Goal: Task Accomplishment & Management: Manage account settings

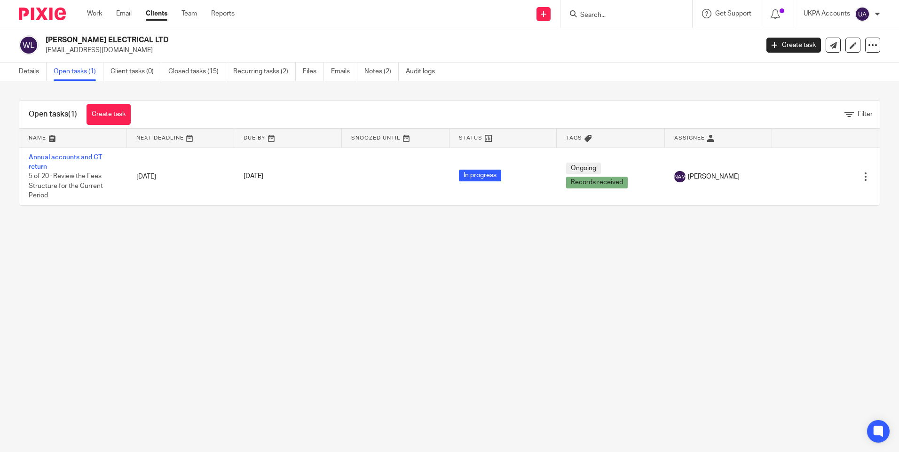
click at [233, 265] on main "WILLOX ELECTRICAL LTD girts555@yahoo.co.uk Create task Update from Companies Ho…" at bounding box center [449, 226] width 899 height 452
click at [593, 11] on form at bounding box center [629, 14] width 100 height 12
click at [594, 13] on input "Search" at bounding box center [621, 15] width 85 height 8
paste input "TYNEMOUTH APARTMENTS LTD"
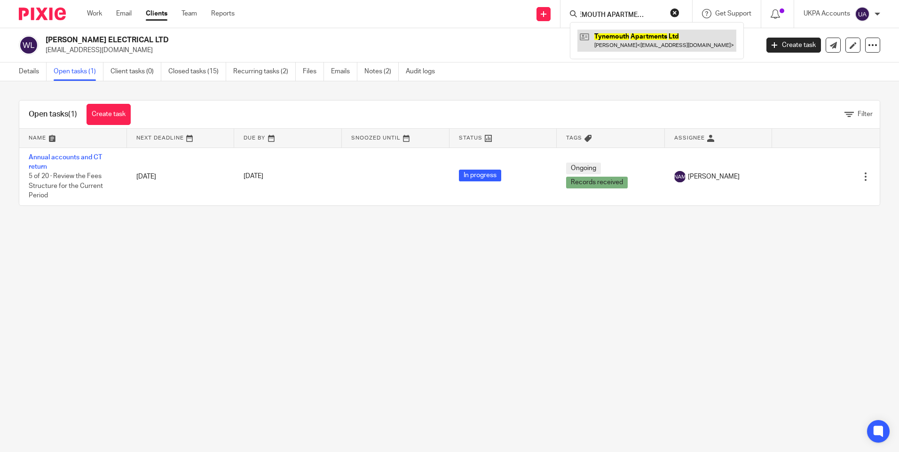
type input "TYNEMOUTH APARTMENTS LTD"
click at [624, 34] on link at bounding box center [657, 41] width 159 height 22
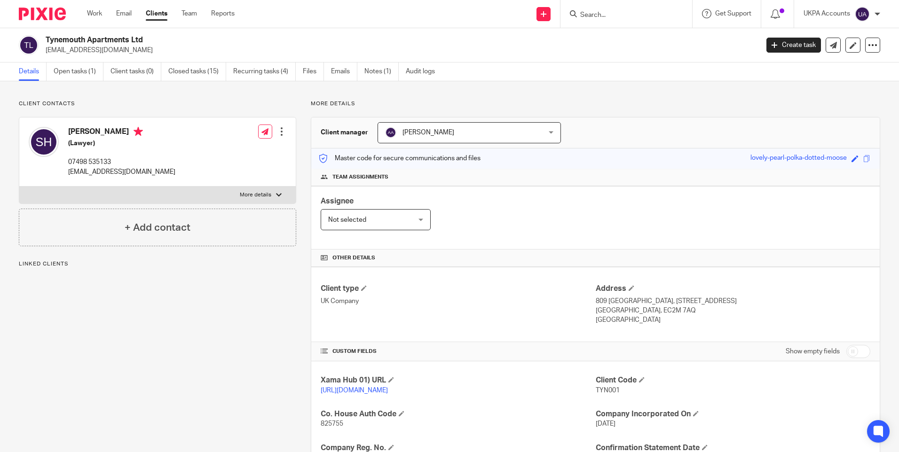
click at [182, 96] on div "Client contacts [PERSON_NAME] (Lawyer) 07498 535133 [EMAIL_ADDRESS][DOMAIN_NAME…" at bounding box center [449, 356] width 899 height 550
click at [179, 99] on div "Client contacts [PERSON_NAME] (Lawyer) 07498 535133 [EMAIL_ADDRESS][DOMAIN_NAME…" at bounding box center [449, 356] width 899 height 550
click at [91, 38] on h2 "Tynemouth Apartments Ltd" at bounding box center [328, 40] width 565 height 10
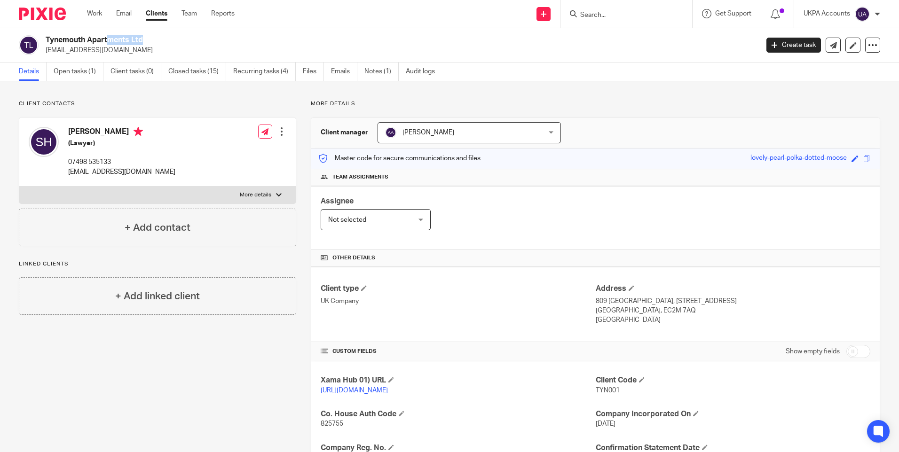
copy div "Tynemouth Apartments Ltd"
click at [217, 402] on div "Client contacts Sameer Huda (Lawyer) 07498 535133 sameerhuda@hotmail.com Edit c…" at bounding box center [150, 356] width 292 height 513
click at [187, 76] on link "Closed tasks (15)" at bounding box center [197, 72] width 58 height 18
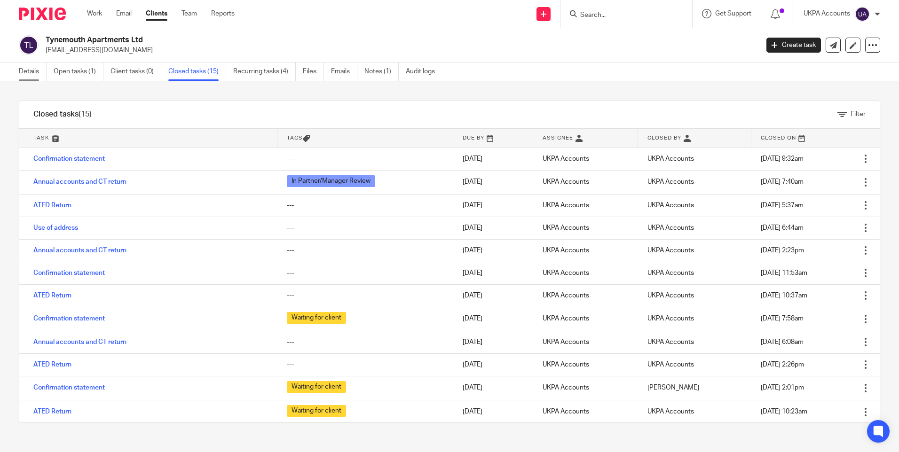
click at [19, 67] on div "Details Open tasks (1) Client tasks (0) Closed tasks (15) Recurring tasks (4) F…" at bounding box center [229, 72] width 459 height 18
click at [25, 75] on link "Details" at bounding box center [33, 72] width 28 height 18
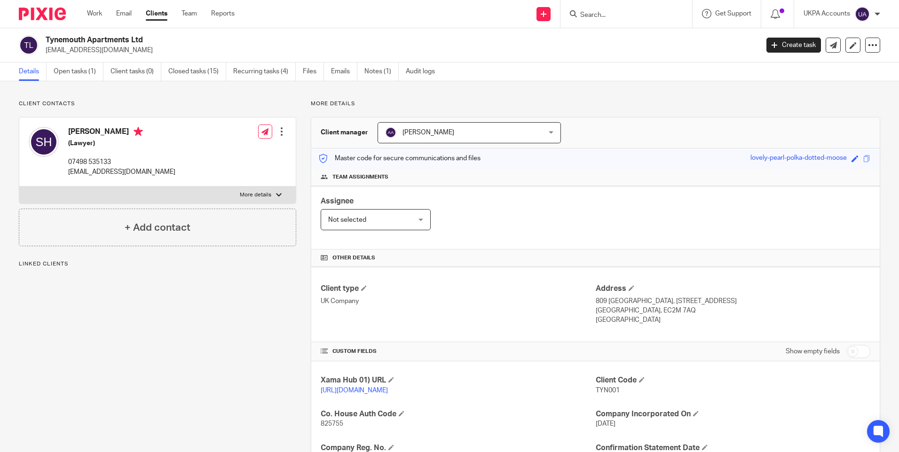
scroll to position [188, 0]
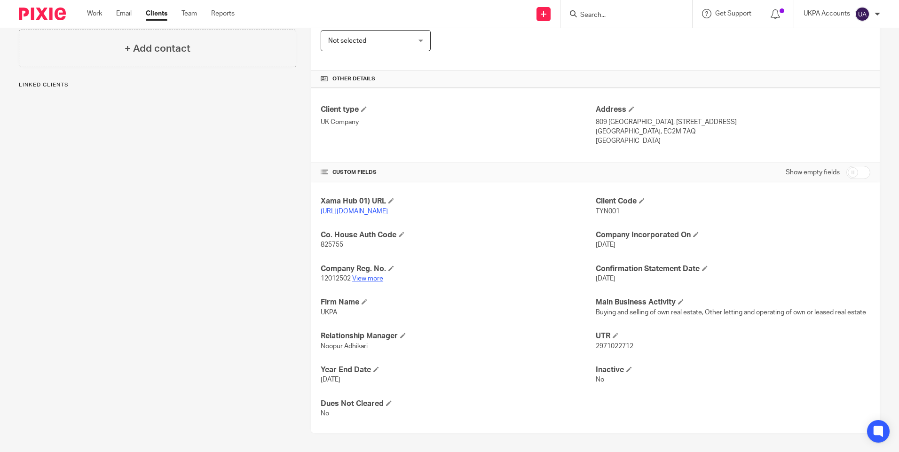
click at [373, 280] on link "View more" at bounding box center [367, 279] width 31 height 7
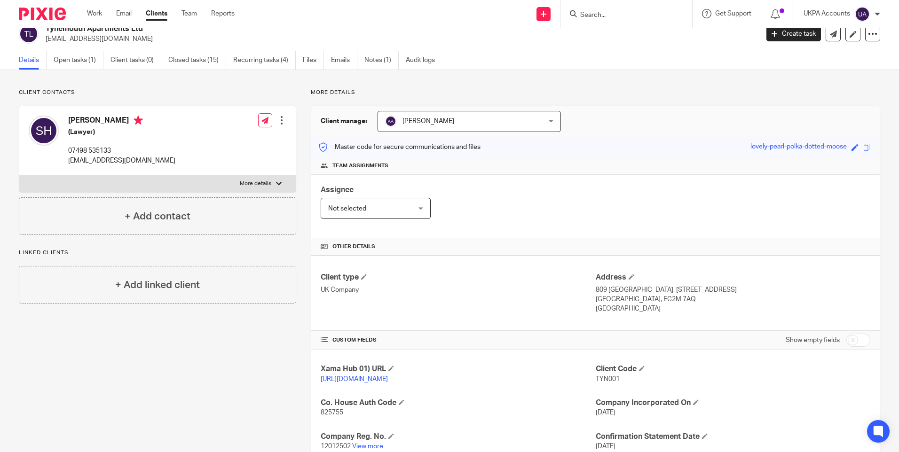
scroll to position [0, 0]
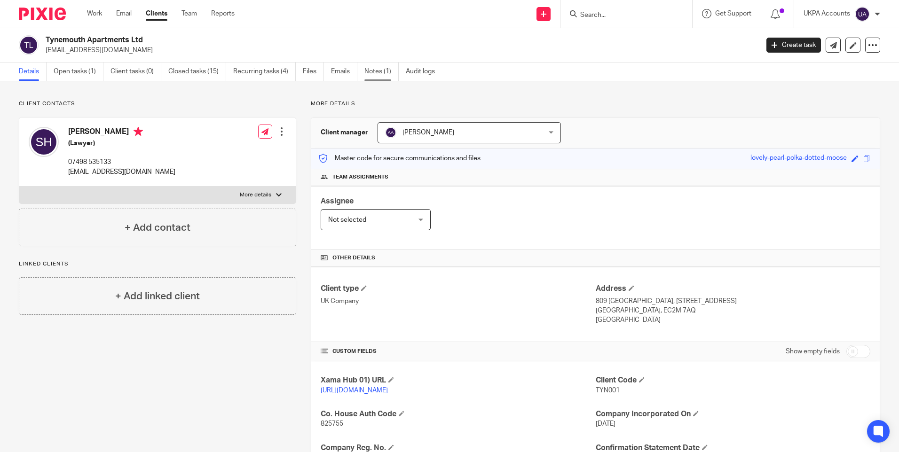
click at [384, 73] on link "Notes (1)" at bounding box center [381, 72] width 34 height 18
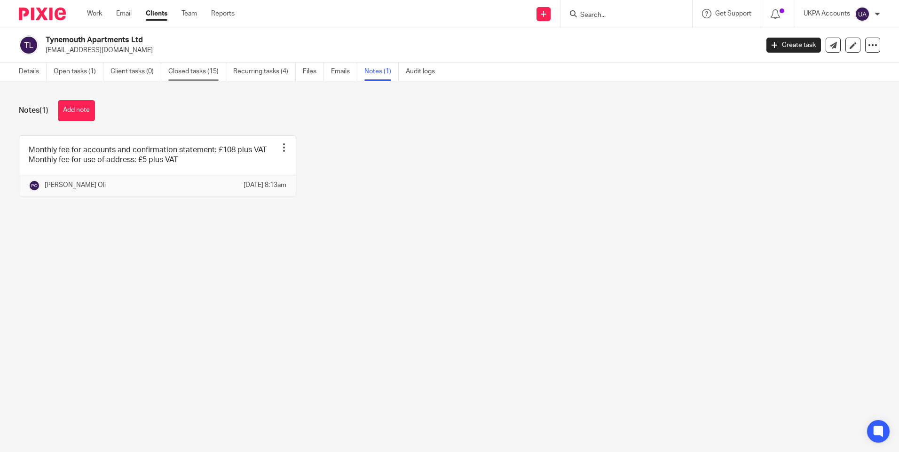
click at [199, 72] on link "Closed tasks (15)" at bounding box center [197, 72] width 58 height 18
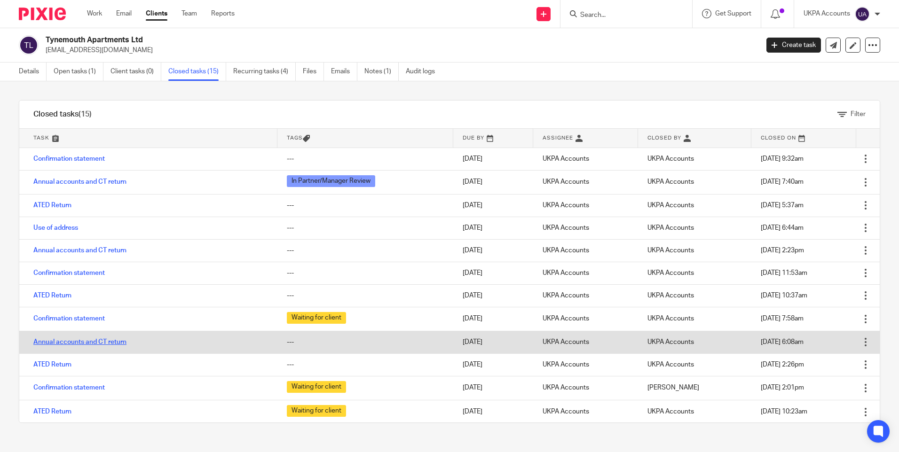
drag, startPoint x: 95, startPoint y: 341, endPoint x: 110, endPoint y: 168, distance: 173.3
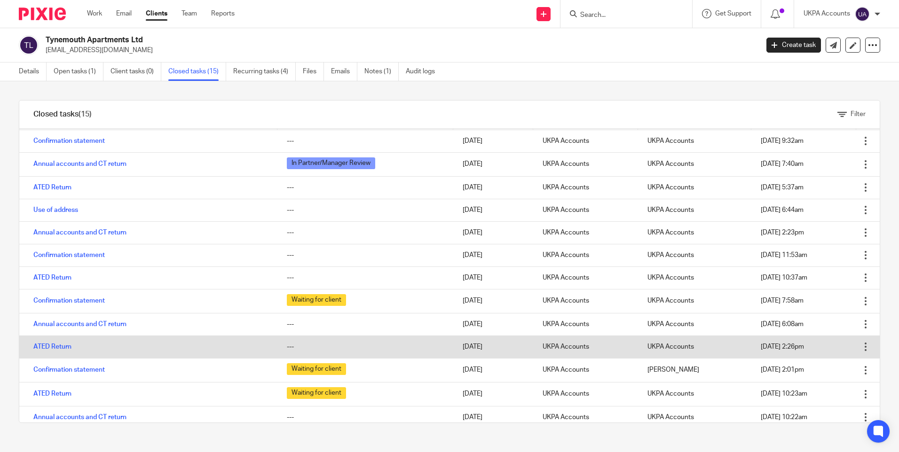
scroll to position [47, 0]
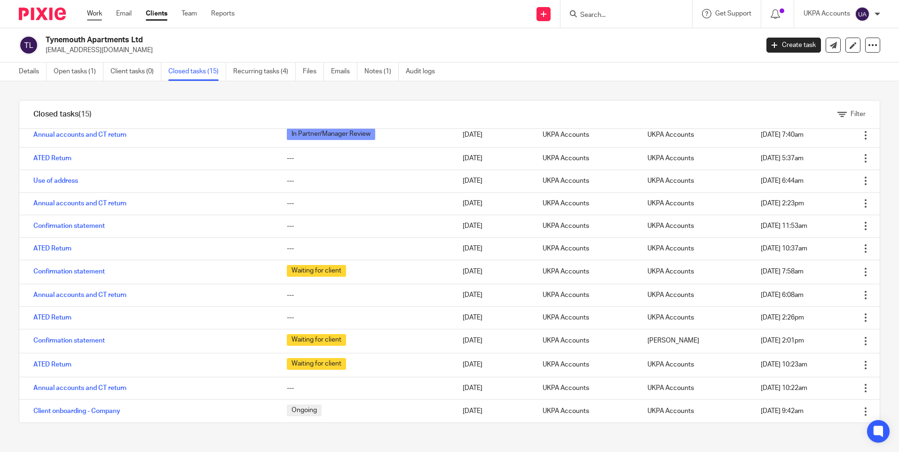
click at [98, 14] on link "Work" at bounding box center [94, 13] width 15 height 9
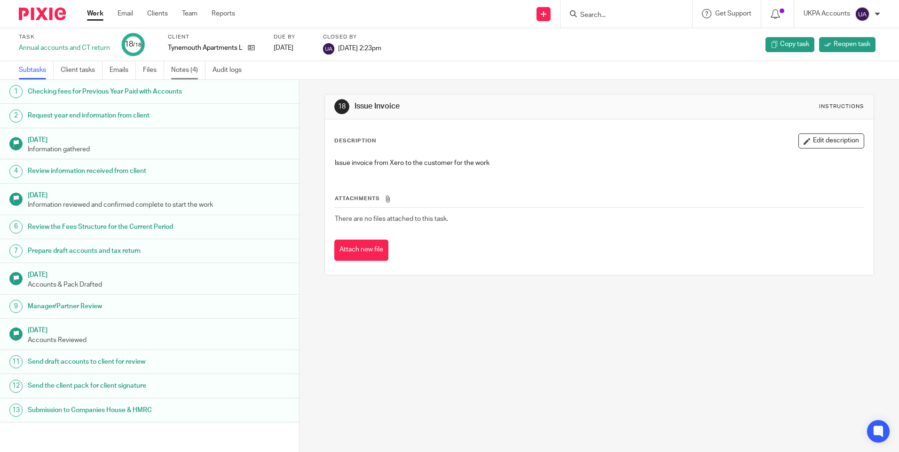
click at [198, 70] on link "Notes (4)" at bounding box center [188, 70] width 34 height 18
click at [191, 69] on link "Notes (2)" at bounding box center [188, 70] width 34 height 18
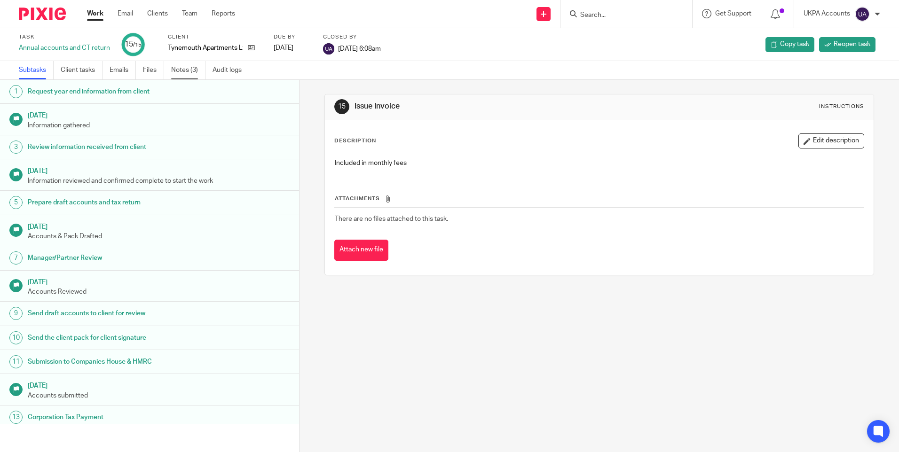
click at [196, 69] on link "Notes (3)" at bounding box center [188, 70] width 34 height 18
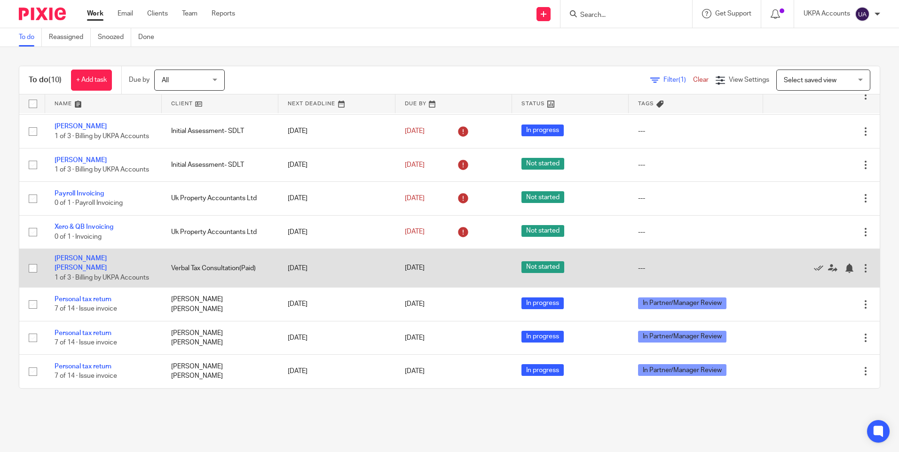
scroll to position [87, 0]
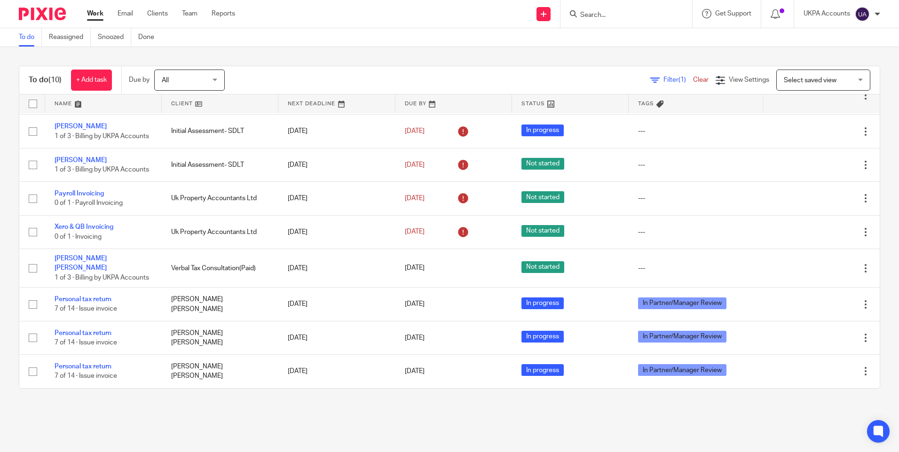
click at [601, 16] on input "Search" at bounding box center [621, 15] width 85 height 8
paste input "Syntropy Property Ltd"
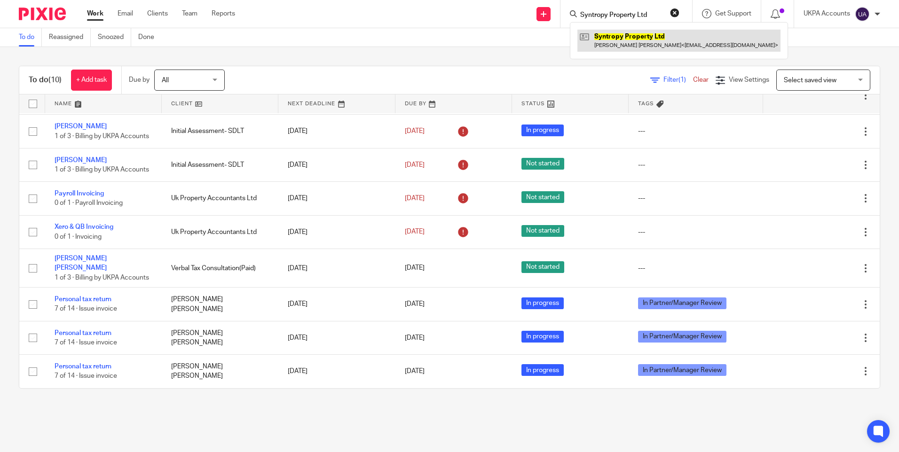
type input "Syntropy Property Ltd"
click at [612, 37] on link at bounding box center [679, 41] width 203 height 22
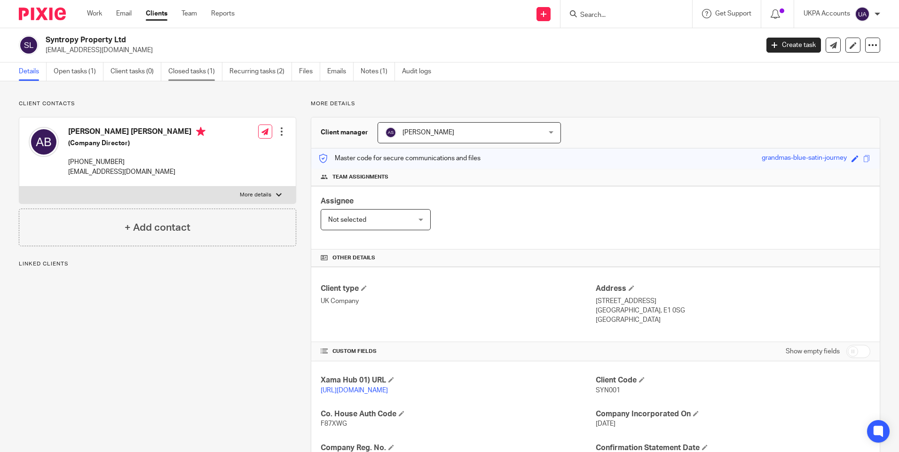
click at [204, 75] on link "Closed tasks (1)" at bounding box center [195, 72] width 54 height 18
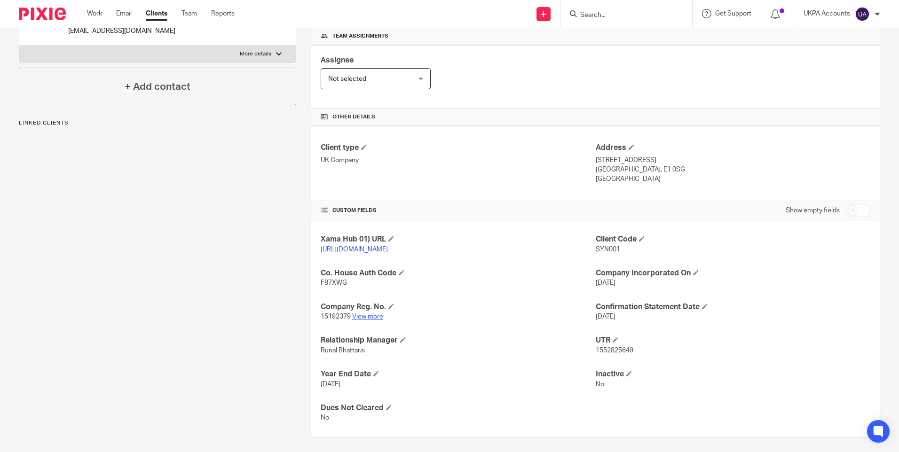
click at [371, 320] on link "View more" at bounding box center [367, 317] width 31 height 7
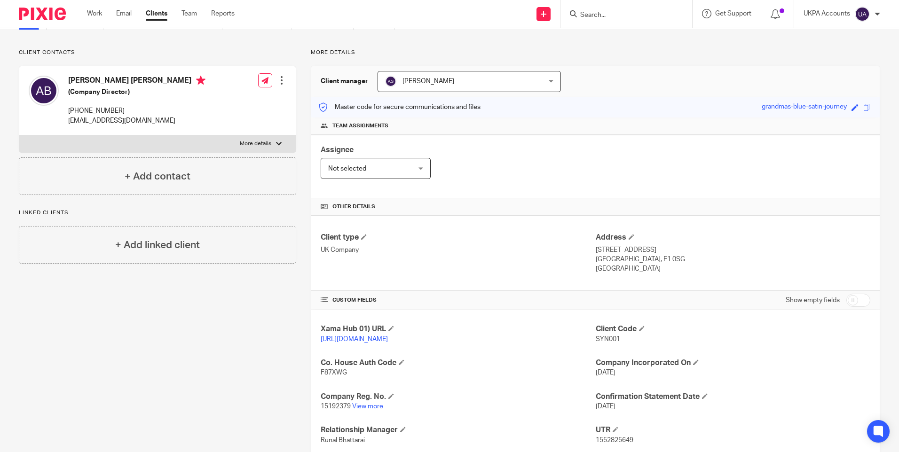
scroll to position [0, 0]
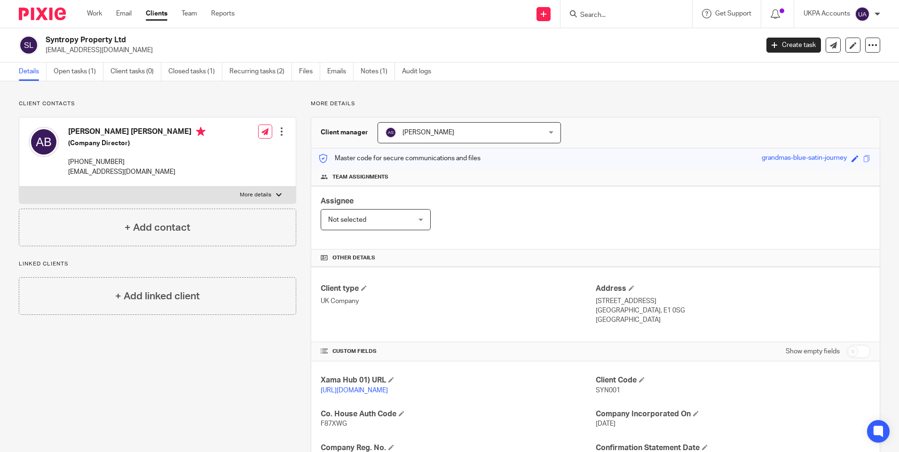
click at [606, 16] on input "Search" at bounding box center [621, 15] width 85 height 8
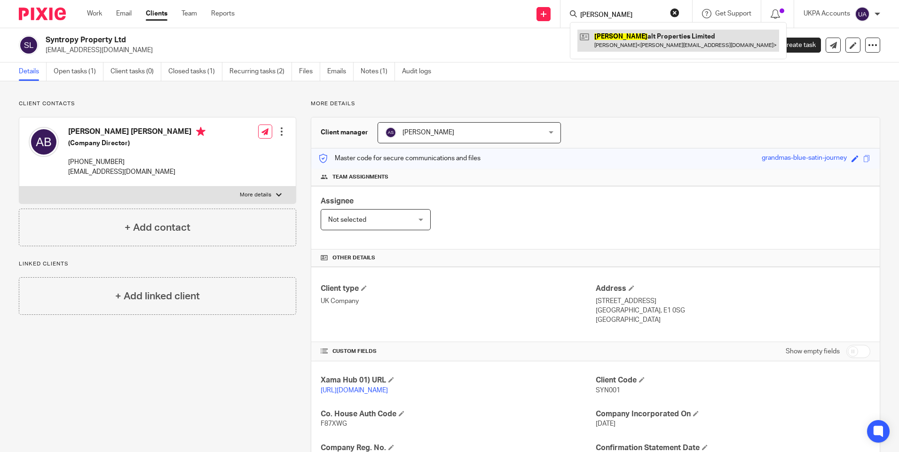
type input "[PERSON_NAME]"
click at [640, 40] on link at bounding box center [679, 41] width 202 height 22
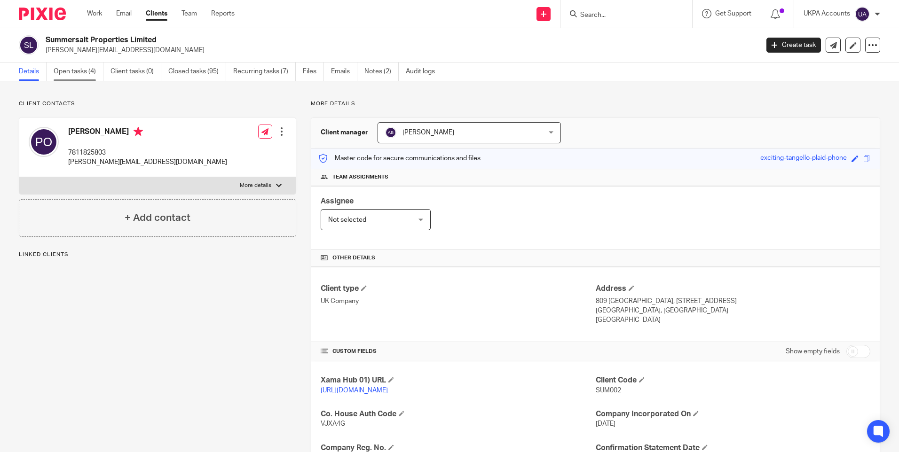
click at [80, 71] on link "Open tasks (4)" at bounding box center [79, 72] width 50 height 18
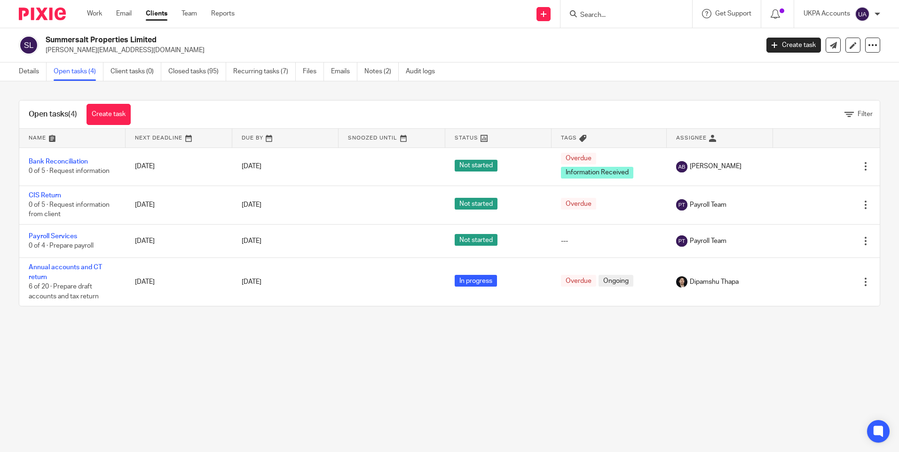
click at [186, 74] on link "Closed tasks (95)" at bounding box center [197, 72] width 58 height 18
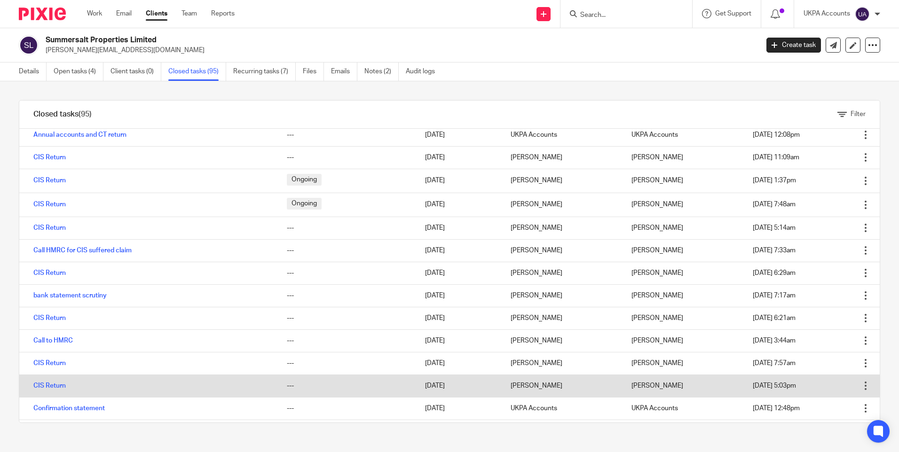
scroll to position [1646, 0]
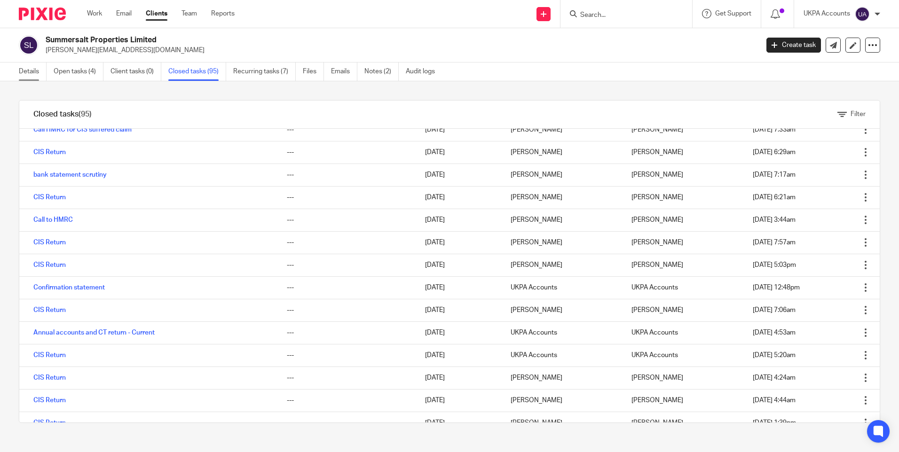
click at [20, 73] on link "Details" at bounding box center [33, 72] width 28 height 18
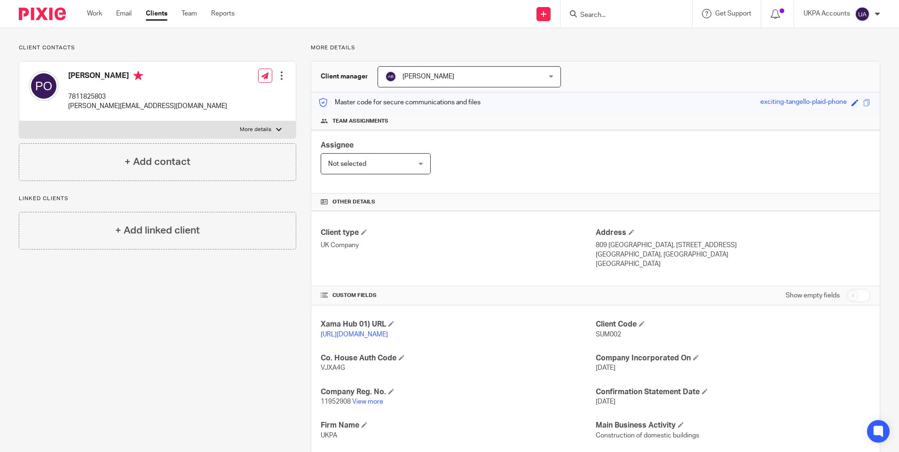
scroll to position [141, 0]
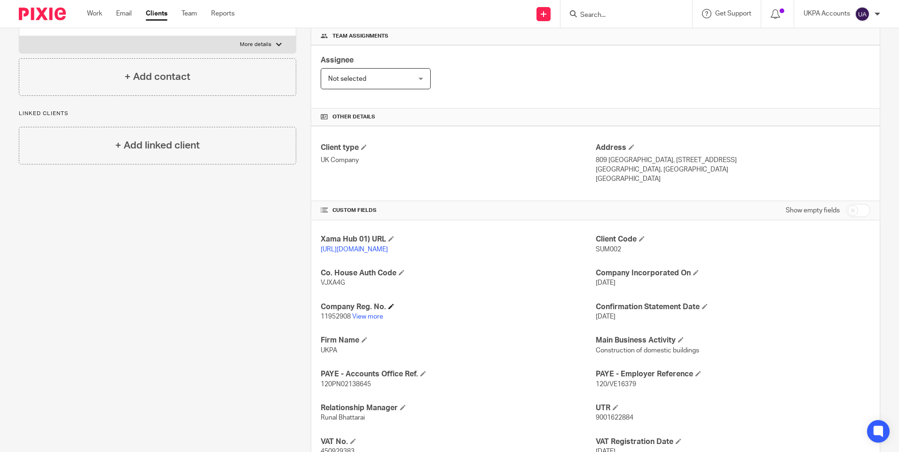
click at [372, 312] on h4 "Company Reg. No." at bounding box center [458, 307] width 275 height 10
click at [372, 320] on link "View more" at bounding box center [367, 317] width 31 height 7
click at [95, 18] on link "Work" at bounding box center [94, 13] width 15 height 9
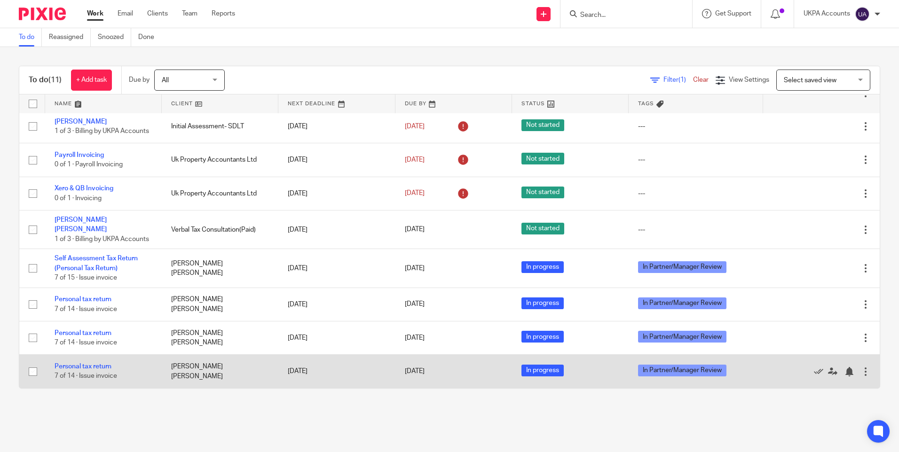
scroll to position [125, 0]
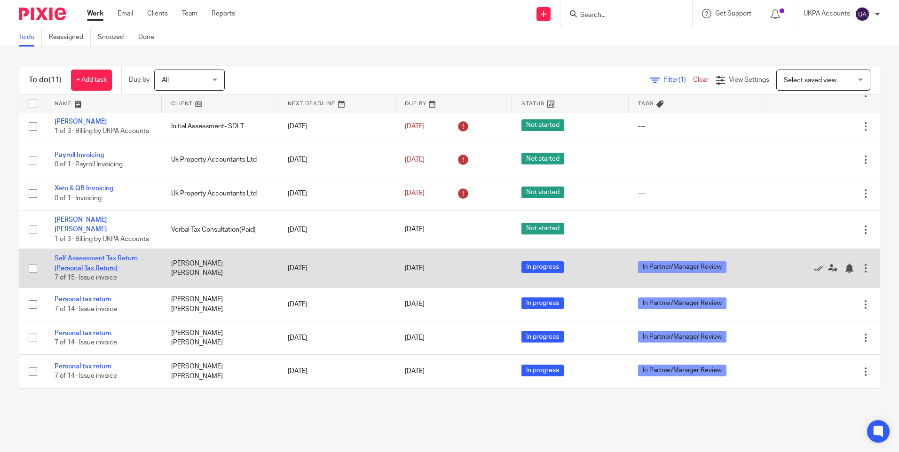
click at [103, 266] on link "Self Assessment Tax Return (Personal Tax Return)" at bounding box center [96, 263] width 83 height 16
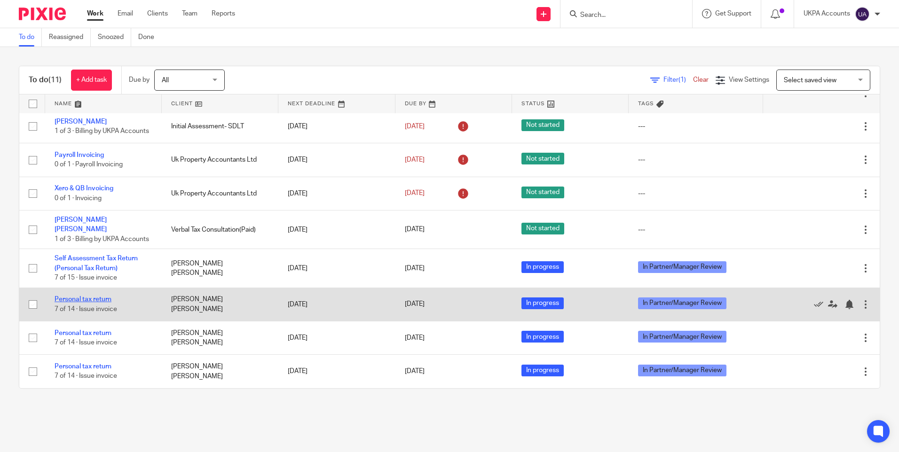
click at [96, 301] on link "Personal tax return" at bounding box center [83, 299] width 57 height 7
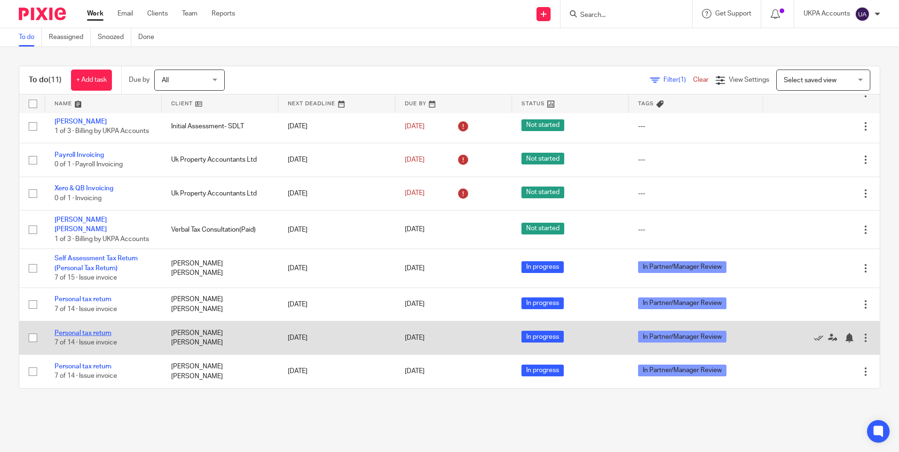
click at [97, 334] on link "Personal tax return" at bounding box center [83, 333] width 57 height 7
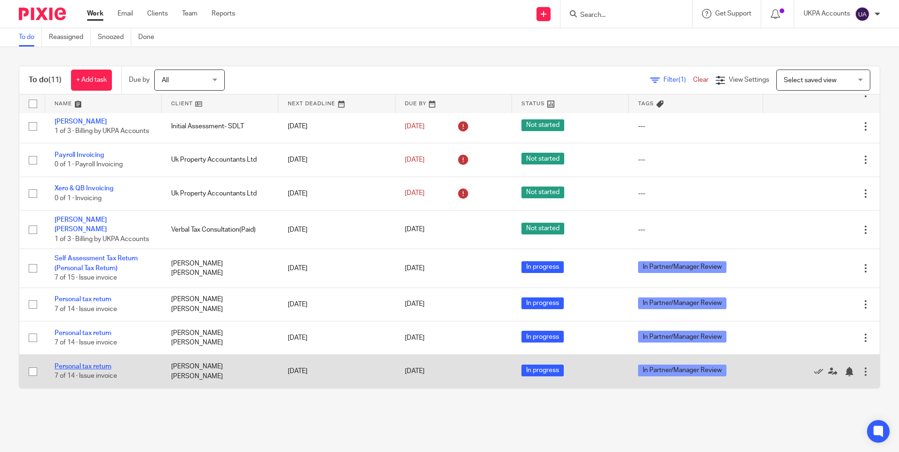
click at [99, 368] on link "Personal tax return" at bounding box center [83, 367] width 57 height 7
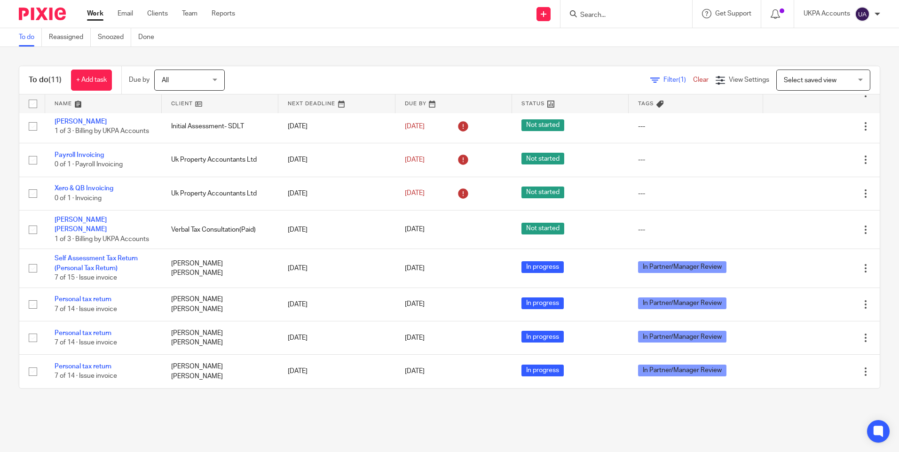
click at [94, 9] on link "Work" at bounding box center [95, 13] width 16 height 9
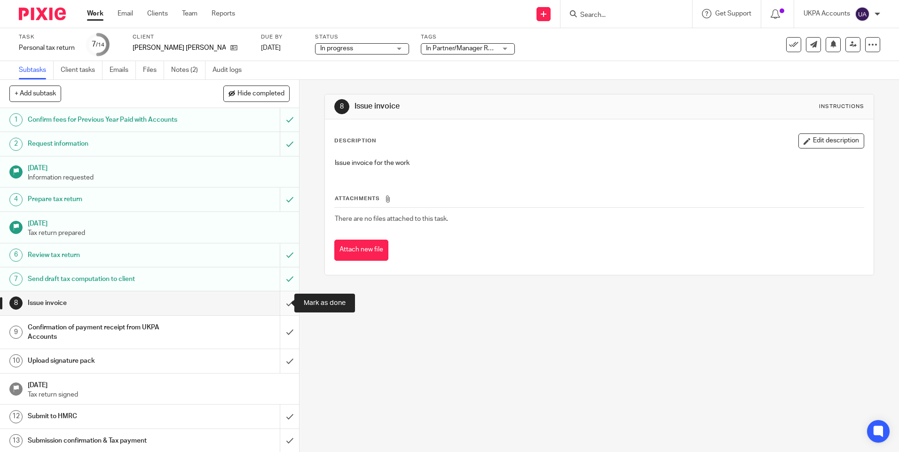
click at [280, 303] on input "submit" at bounding box center [149, 304] width 299 height 24
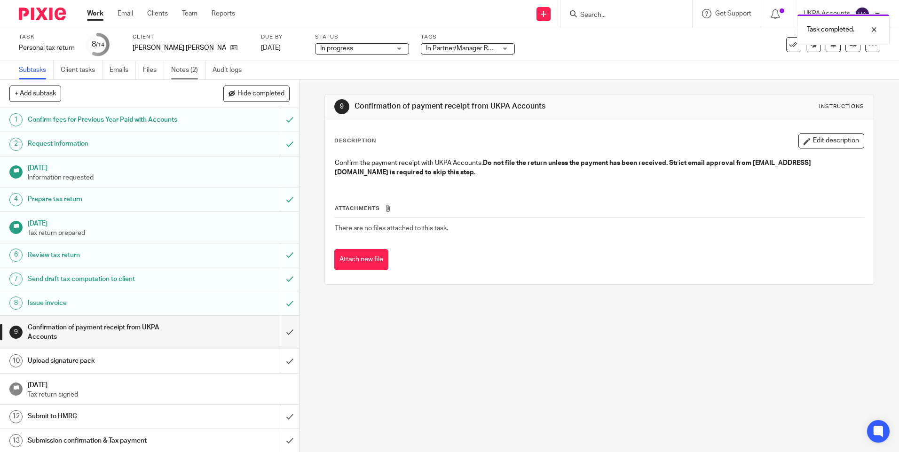
click at [190, 69] on link "Notes (2)" at bounding box center [188, 70] width 34 height 18
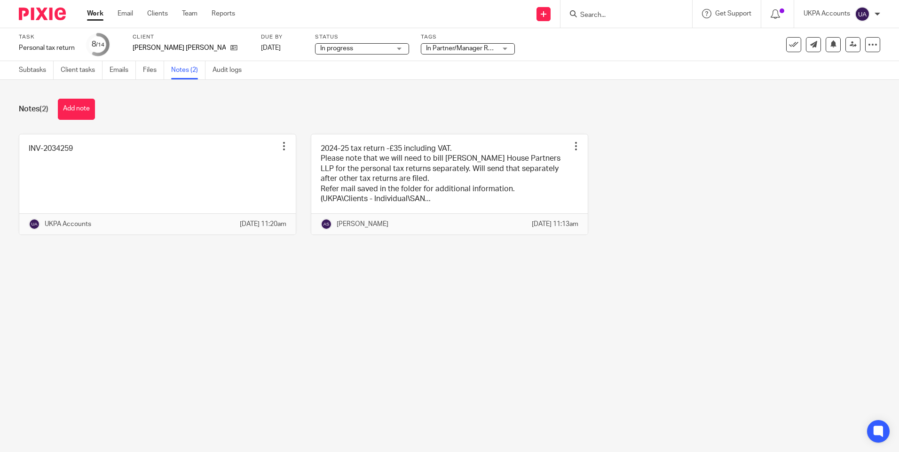
click at [283, 105] on div "Notes (2) Add note" at bounding box center [450, 109] width 862 height 21
click at [29, 71] on link "Subtasks" at bounding box center [36, 70] width 35 height 18
click at [230, 48] on icon at bounding box center [233, 47] width 7 height 7
click at [830, 46] on icon at bounding box center [833, 43] width 7 height 7
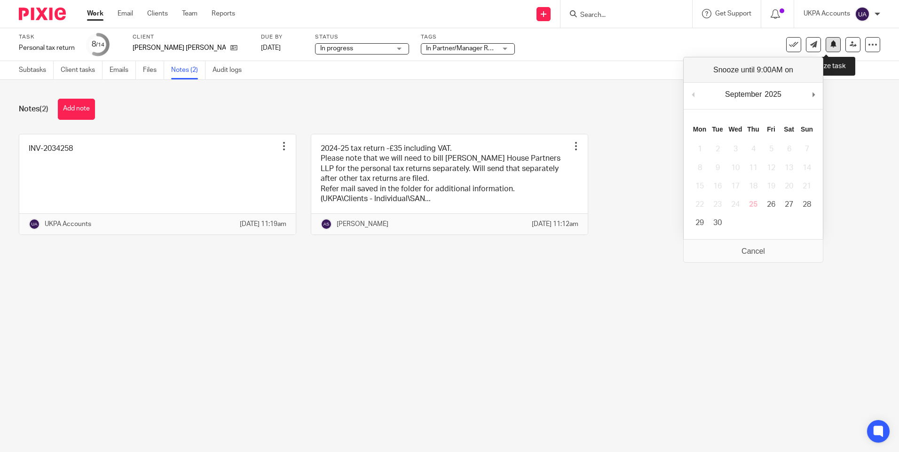
click at [830, 46] on icon at bounding box center [833, 43] width 7 height 7
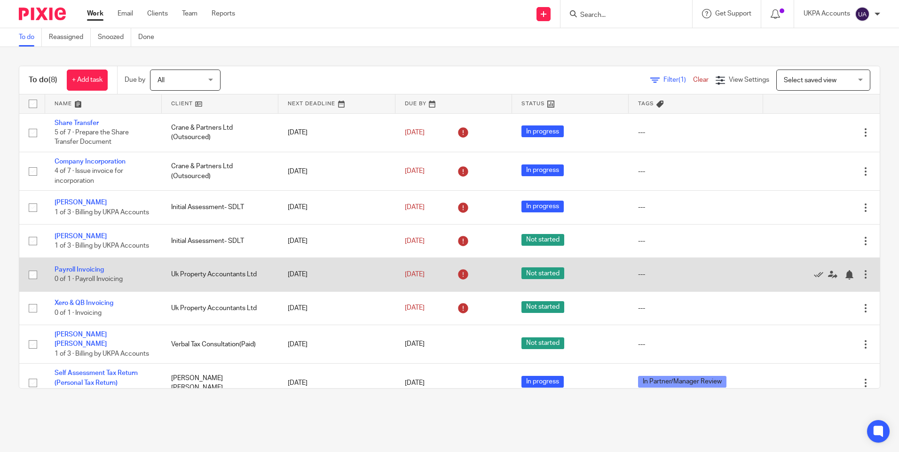
scroll to position [24, 0]
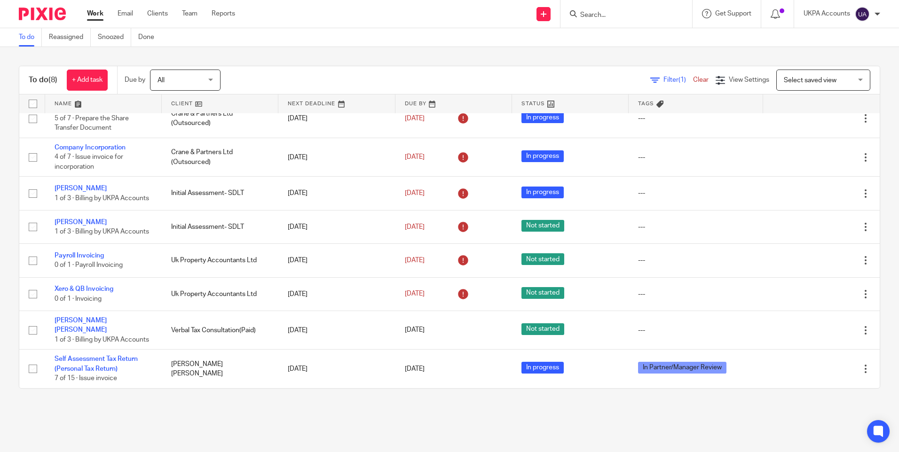
click at [582, 15] on input "Search" at bounding box center [621, 15] width 85 height 8
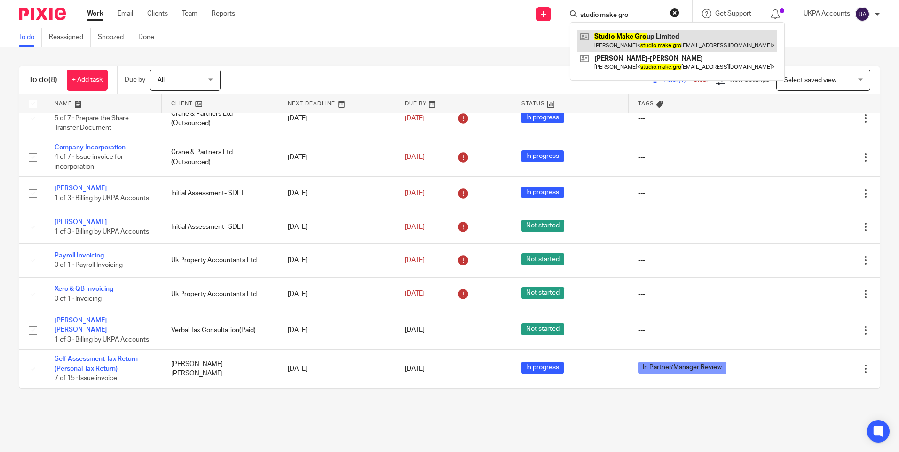
type input "studio make gro"
click at [605, 45] on link at bounding box center [678, 41] width 200 height 22
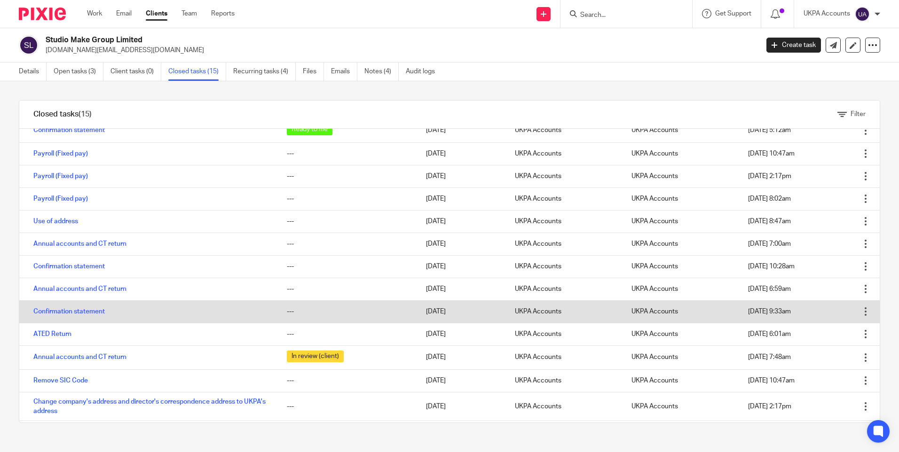
scroll to position [73, 0]
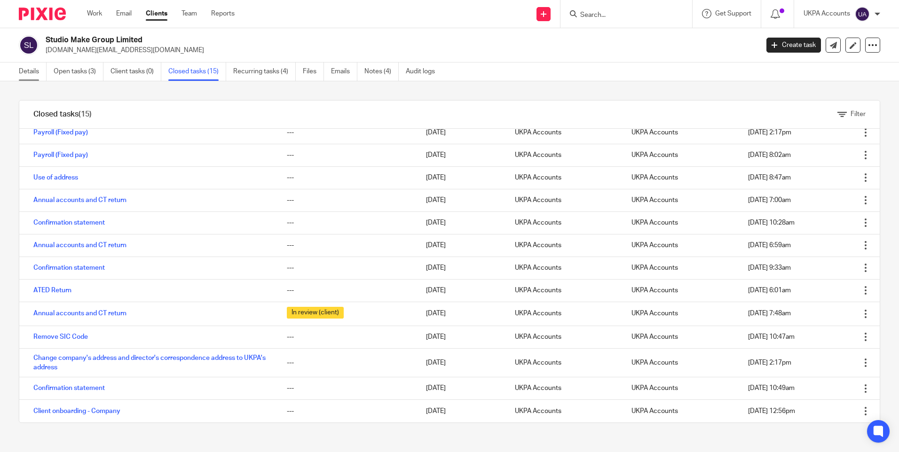
click at [34, 71] on link "Details" at bounding box center [33, 72] width 28 height 18
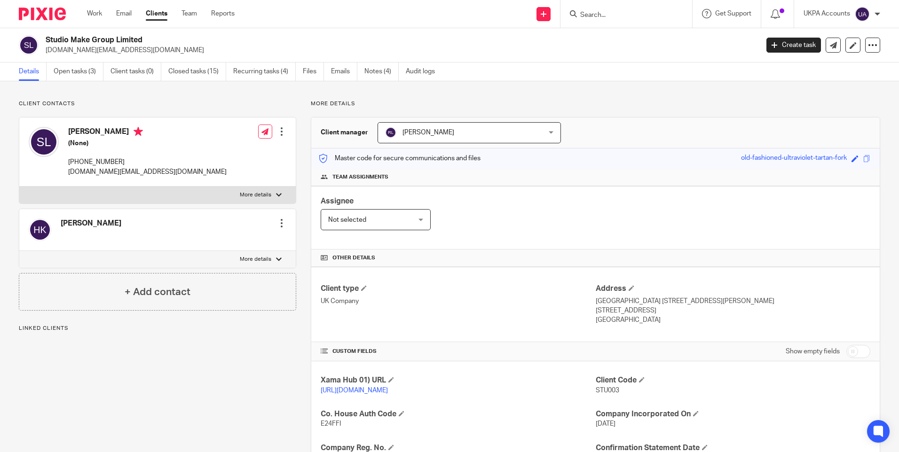
scroll to position [94, 0]
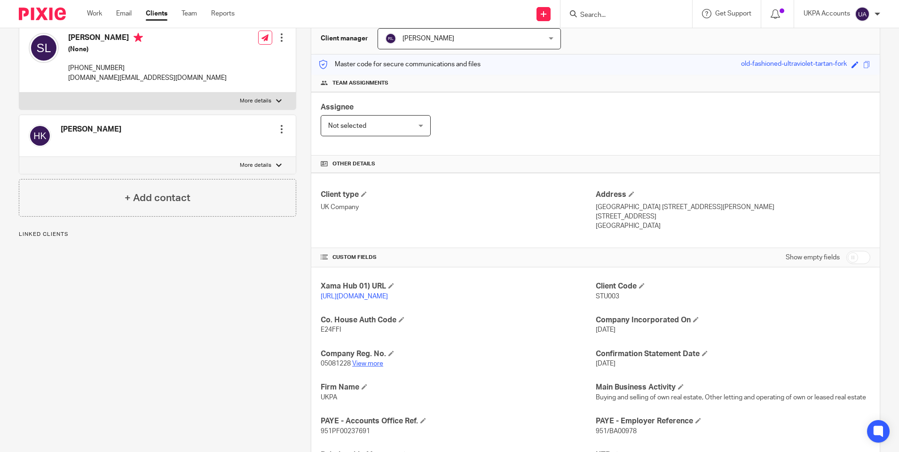
click at [374, 367] on link "View more" at bounding box center [367, 364] width 31 height 7
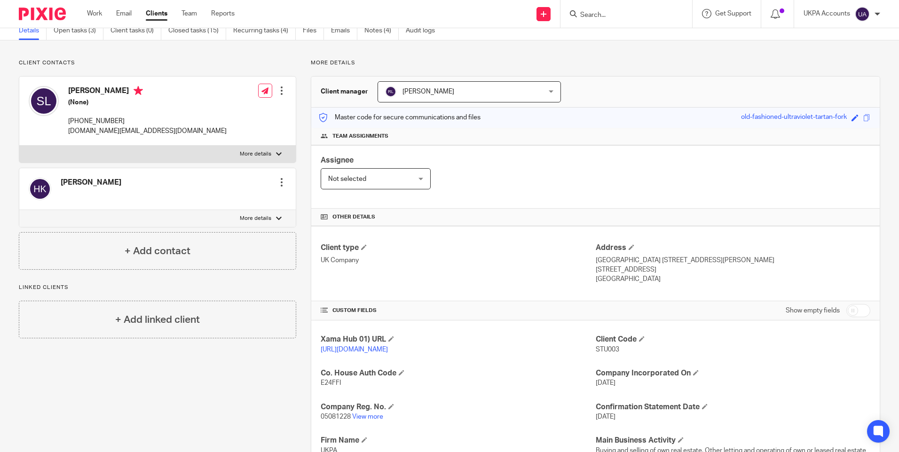
scroll to position [0, 0]
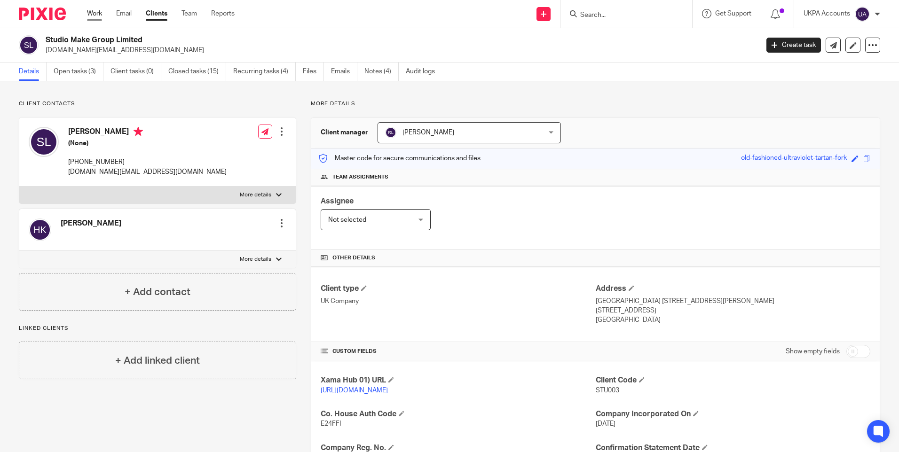
click at [88, 14] on link "Work" at bounding box center [94, 13] width 15 height 9
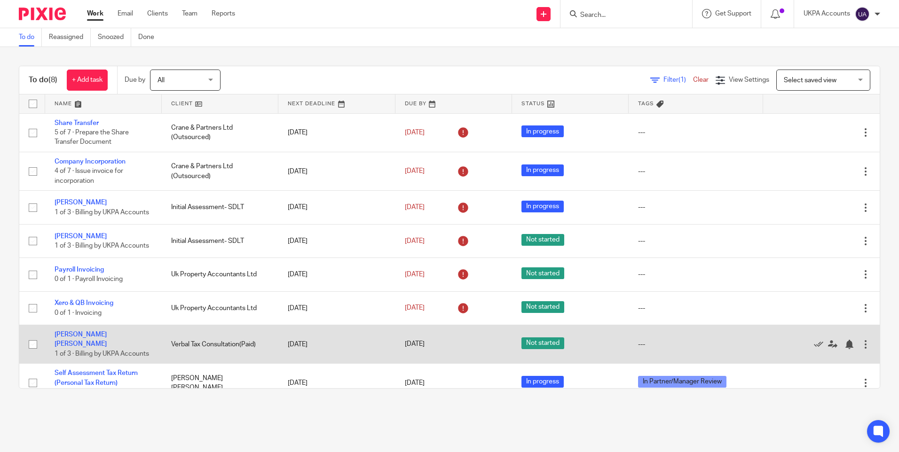
scroll to position [24, 0]
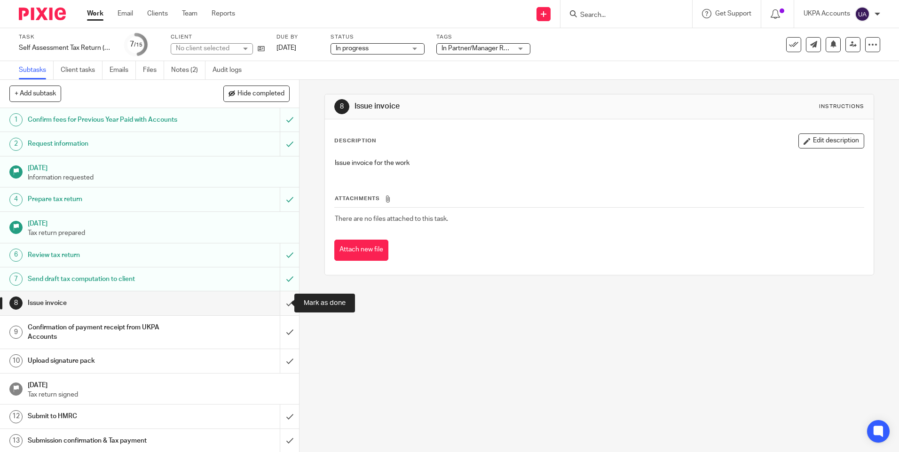
click at [279, 304] on input "submit" at bounding box center [149, 304] width 299 height 24
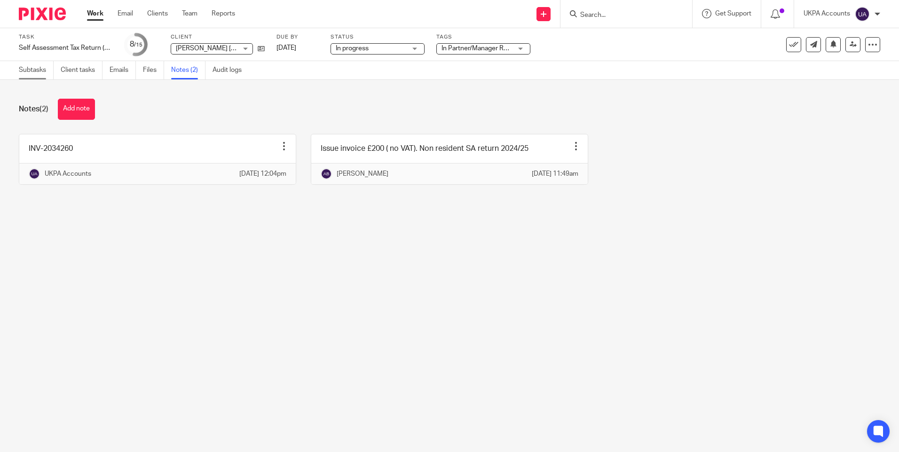
click at [47, 69] on link "Subtasks" at bounding box center [36, 70] width 35 height 18
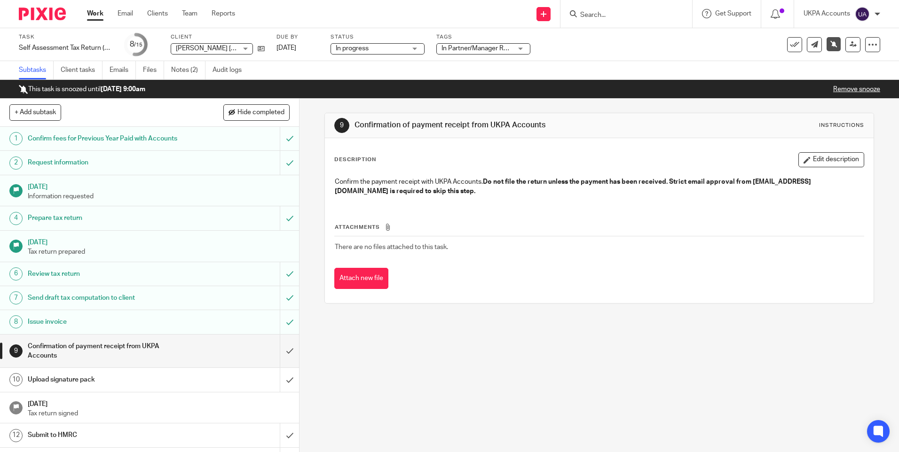
click at [93, 15] on link "Work" at bounding box center [95, 13] width 16 height 9
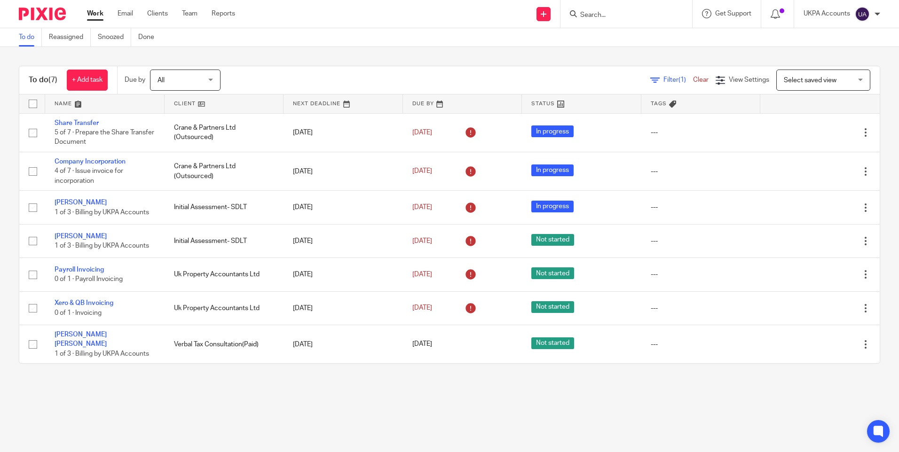
click at [346, 410] on main "To do Reassigned Snoozed Done To do (7) + Add task Due by All All Today Tomorro…" at bounding box center [449, 226] width 899 height 452
click at [511, 428] on main "To do Reassigned Snoozed Done To do (7) + Add task Due by All All Today Tomorro…" at bounding box center [449, 226] width 899 height 452
click at [620, 16] on input "Search" at bounding box center [621, 15] width 85 height 8
type input "soa law"
click at [618, 39] on link at bounding box center [657, 41] width 159 height 22
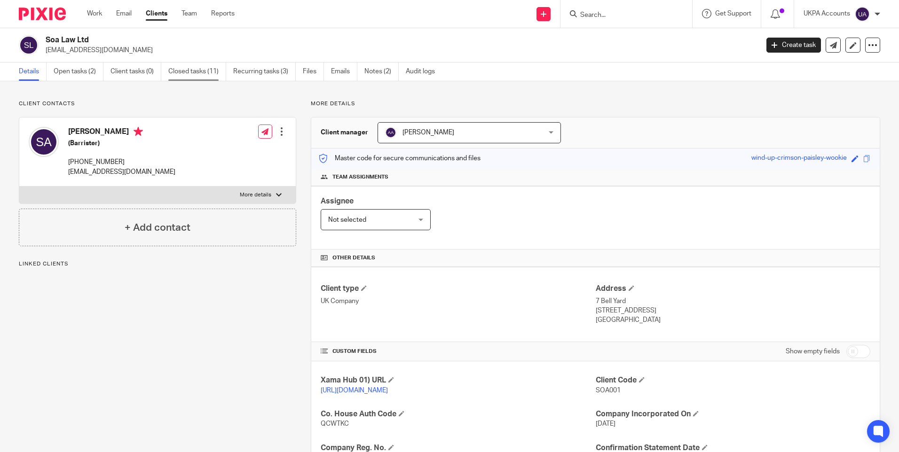
click at [187, 72] on link "Closed tasks (11)" at bounding box center [197, 72] width 58 height 18
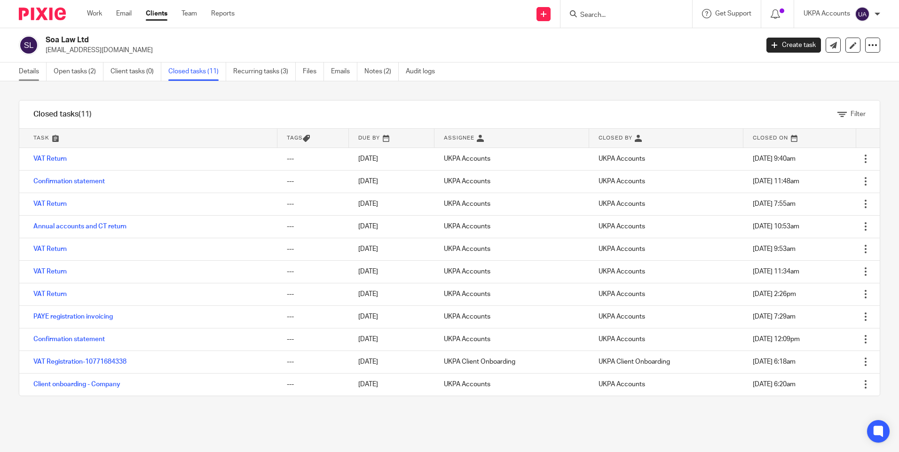
click at [36, 68] on link "Details" at bounding box center [33, 72] width 28 height 18
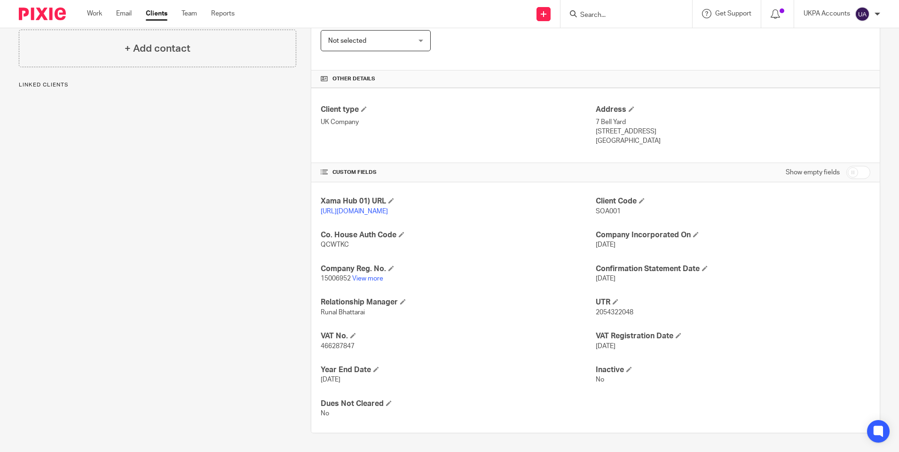
scroll to position [188, 0]
click at [359, 279] on link "View more" at bounding box center [367, 279] width 31 height 7
click at [197, 276] on div "Client contacts Seyaad Arif (Barrister) +44 790 477 2526 seyaad.arif@mycommerci…" at bounding box center [150, 177] width 292 height 513
click at [830, 220] on div "Xama Hub 01) URL https://platform.xamatech.com/portal/crm/clients/93e8a0d0-eb63…" at bounding box center [595, 307] width 569 height 251
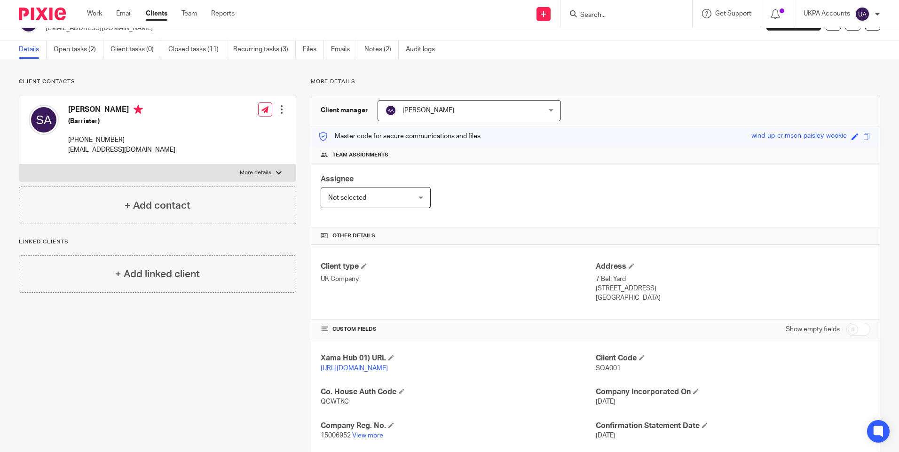
scroll to position [0, 0]
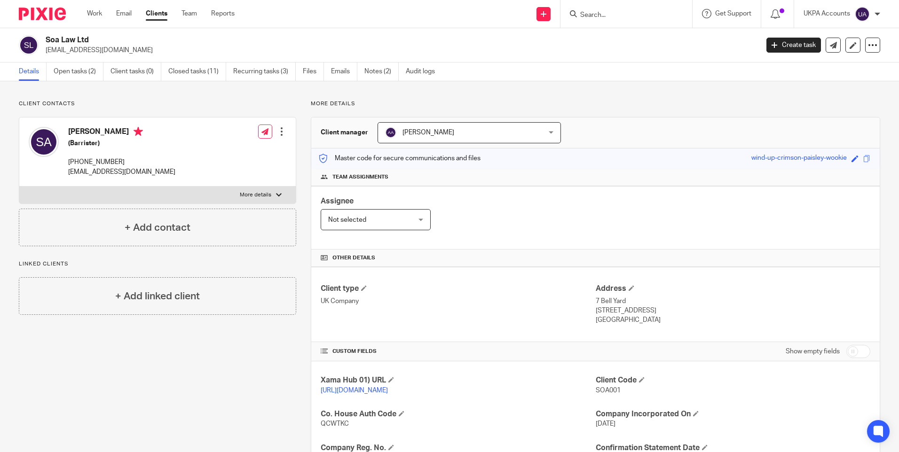
click at [586, 18] on input "Search" at bounding box center [621, 15] width 85 height 8
type input "shubh"
click at [607, 36] on link at bounding box center [657, 41] width 159 height 22
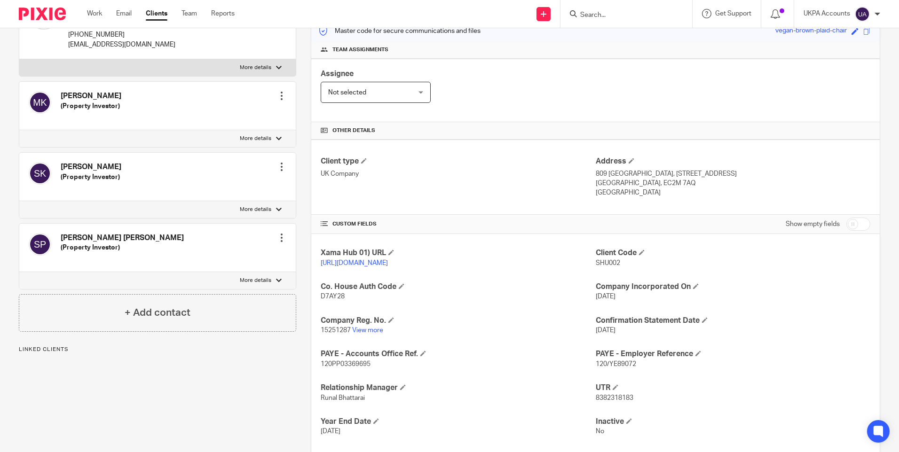
scroll to position [141, 0]
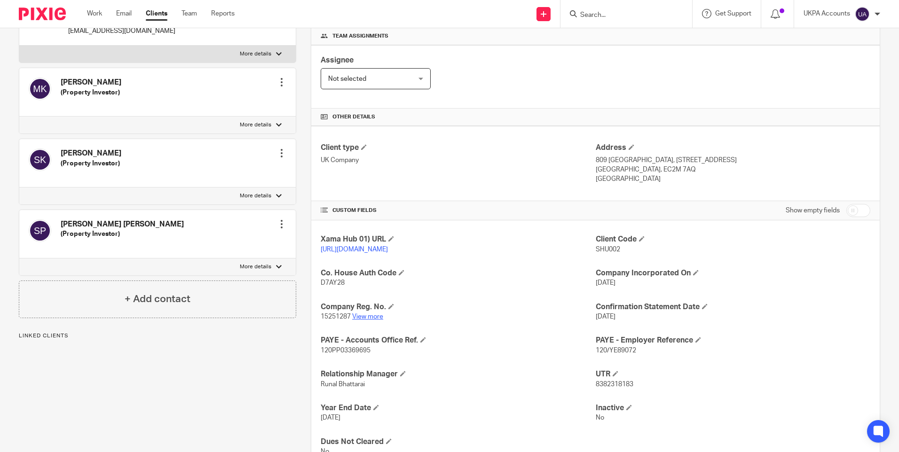
click at [370, 320] on link "View more" at bounding box center [367, 317] width 31 height 7
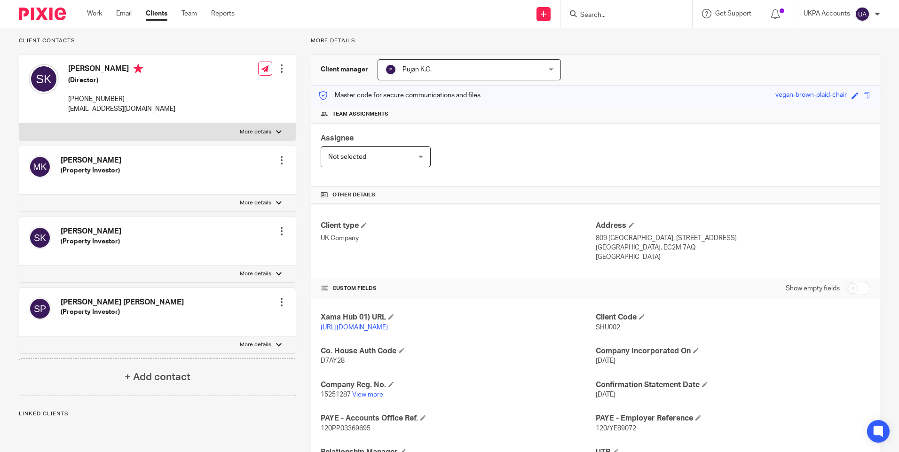
scroll to position [0, 0]
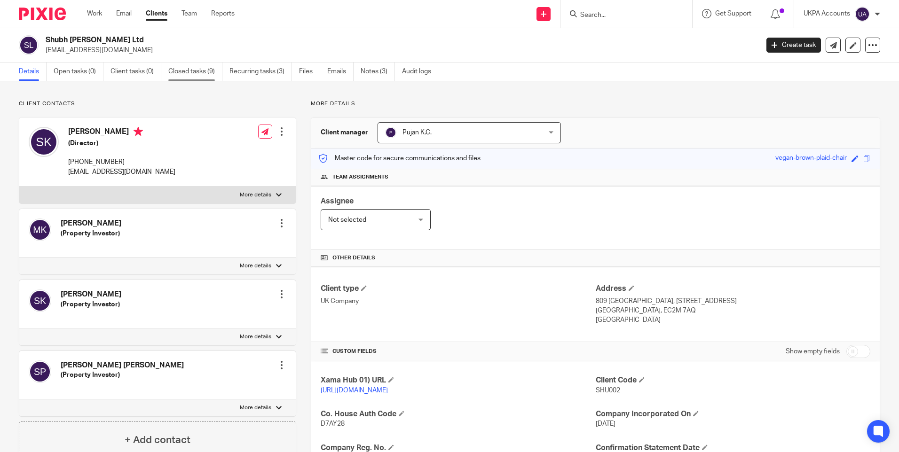
click at [196, 75] on link "Closed tasks (9)" at bounding box center [195, 72] width 54 height 18
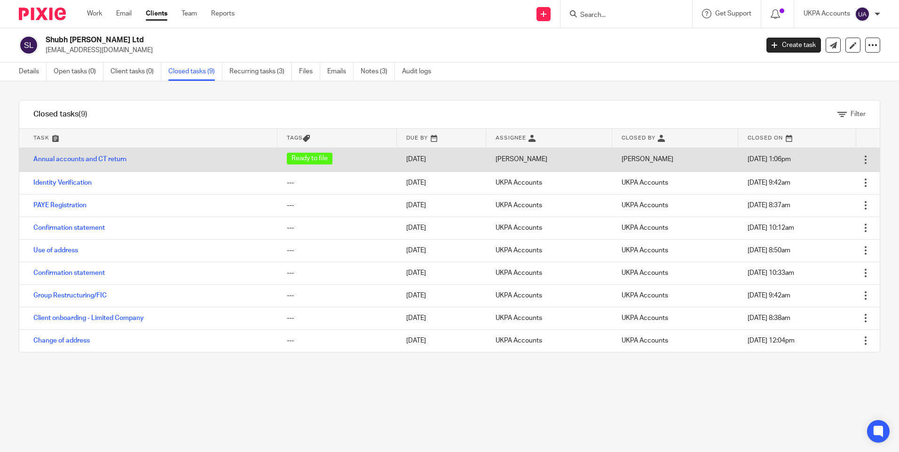
click at [114, 153] on td "Annual accounts and CT return" at bounding box center [148, 160] width 258 height 24
click at [112, 158] on link "Annual accounts and CT return" at bounding box center [79, 159] width 93 height 7
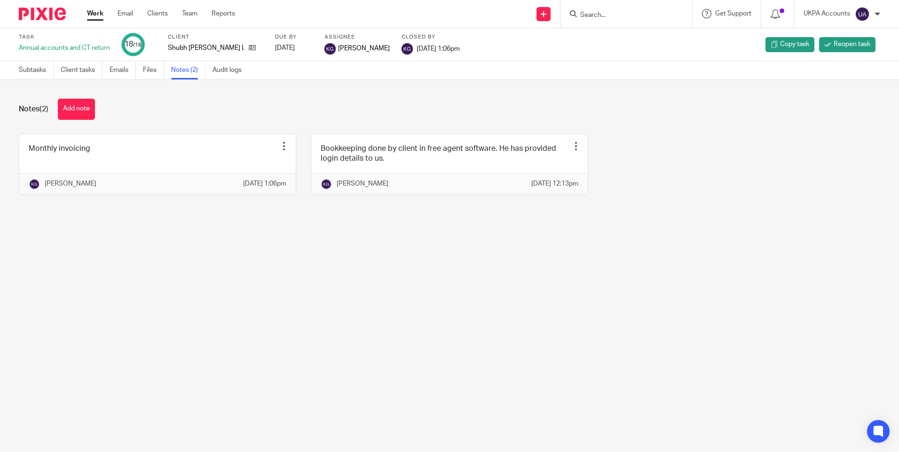
click at [611, 12] on input "Search" at bounding box center [621, 15] width 85 height 8
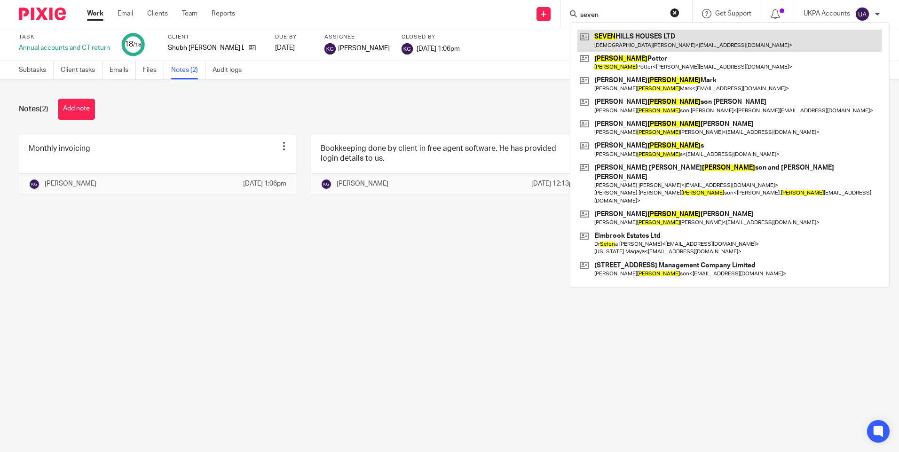
type input "seven"
click at [650, 38] on link at bounding box center [730, 41] width 305 height 22
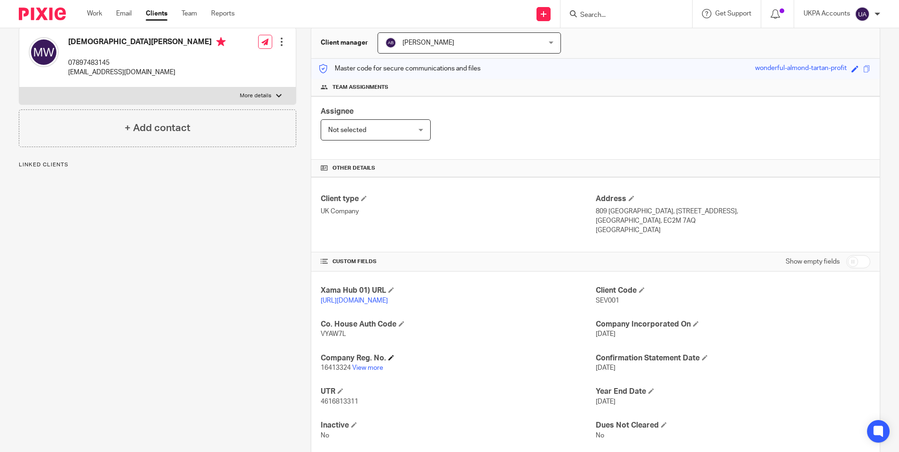
scroll to position [94, 0]
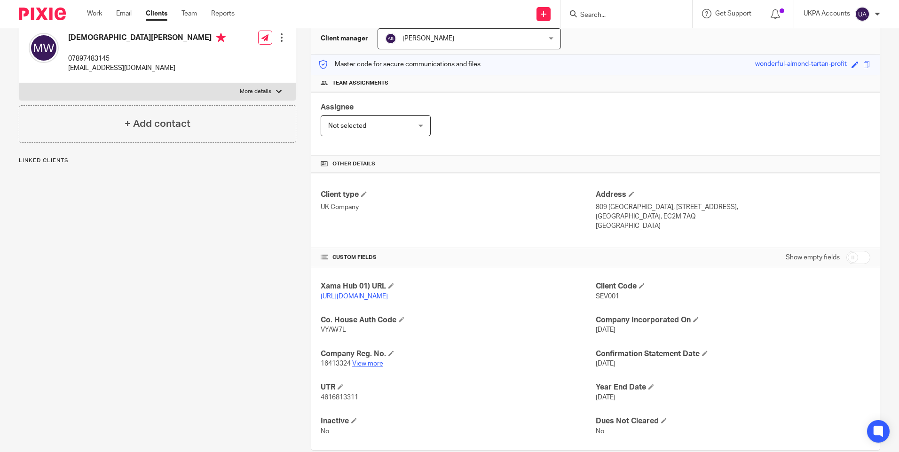
click at [371, 367] on link "View more" at bounding box center [367, 364] width 31 height 7
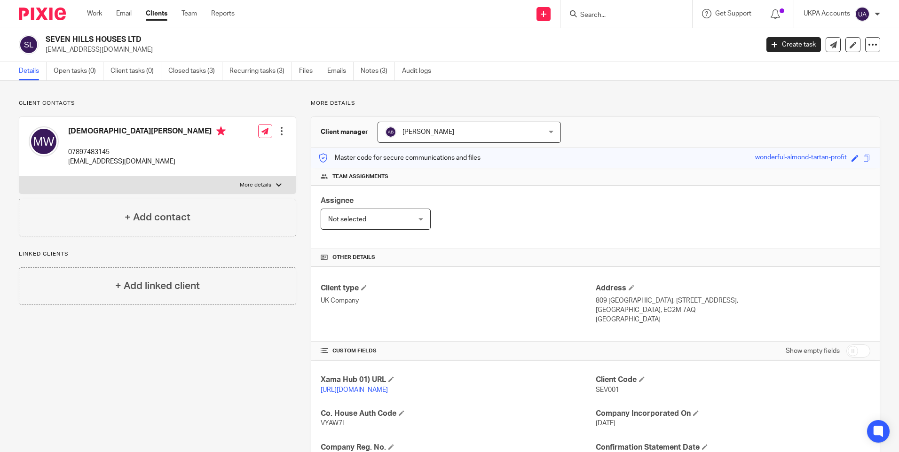
scroll to position [0, 0]
click at [594, 10] on form at bounding box center [629, 14] width 100 height 12
click at [598, 13] on input "Search" at bounding box center [621, 15] width 85 height 8
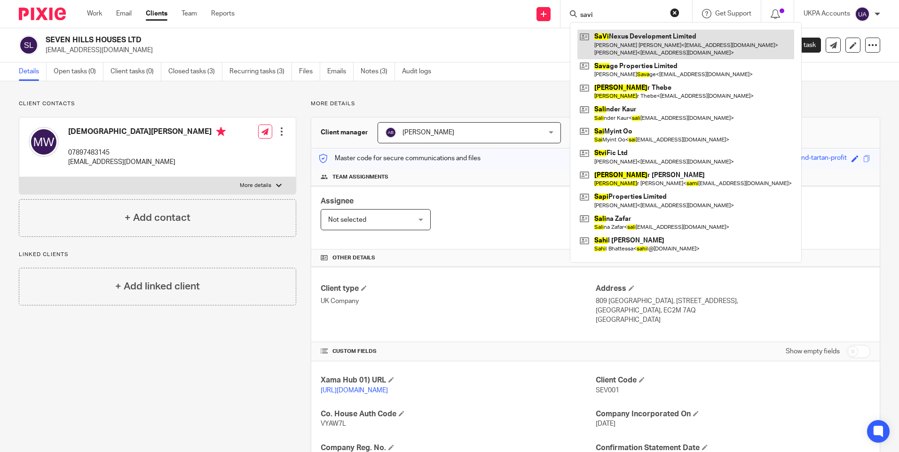
type input "savi"
click at [615, 41] on link at bounding box center [686, 44] width 217 height 29
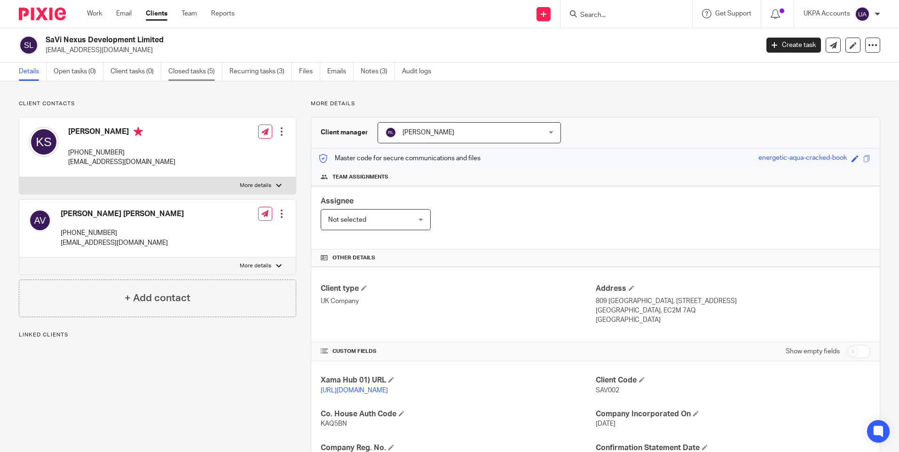
click at [190, 69] on link "Closed tasks (5)" at bounding box center [195, 72] width 54 height 18
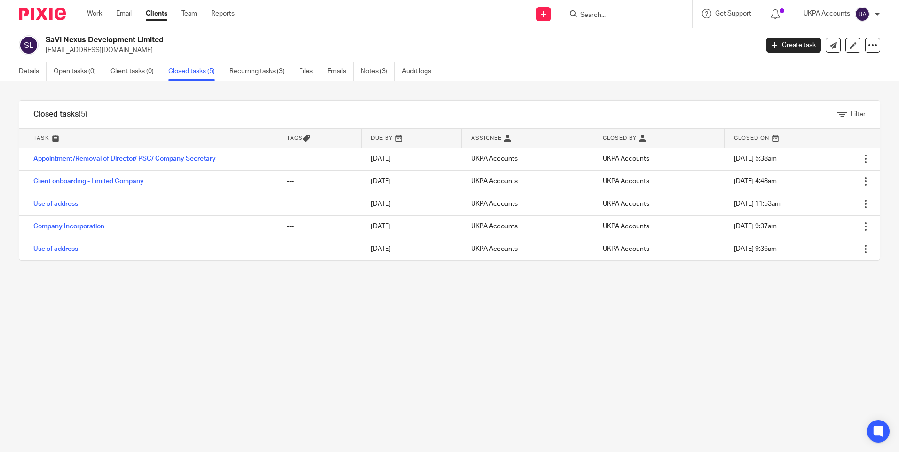
click at [608, 12] on input "Search" at bounding box center [621, 15] width 85 height 8
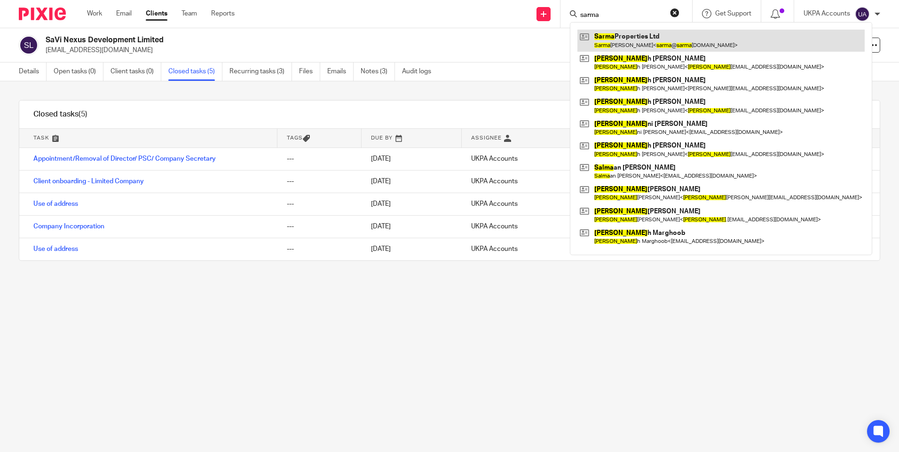
type input "sarma"
click at [629, 36] on link at bounding box center [721, 41] width 287 height 22
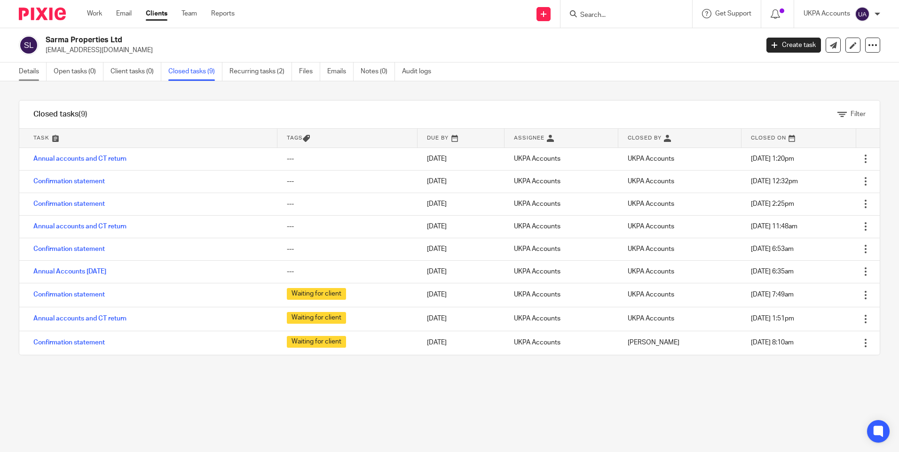
click at [35, 73] on link "Details" at bounding box center [33, 72] width 28 height 18
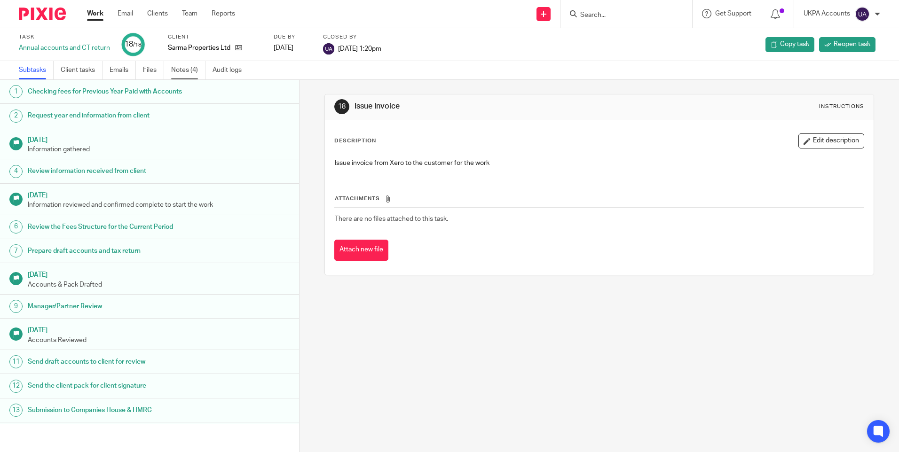
click at [193, 70] on link "Notes (4)" at bounding box center [188, 70] width 34 height 18
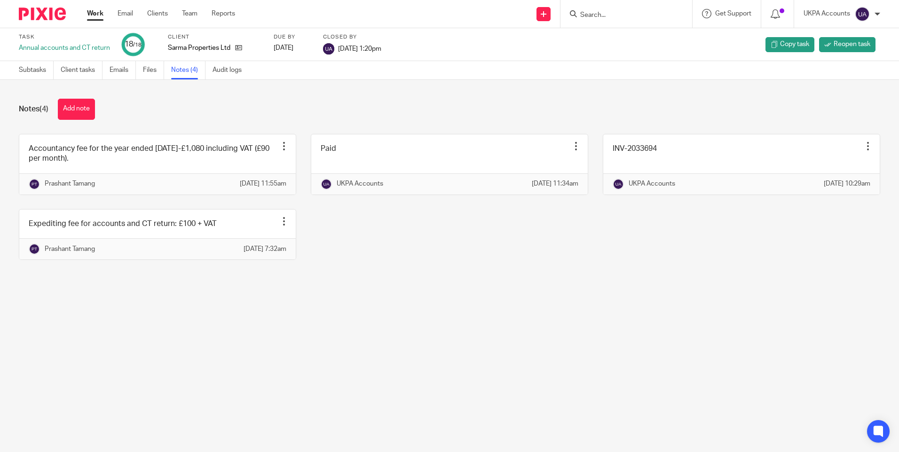
drag, startPoint x: 438, startPoint y: 314, endPoint x: 438, endPoint y: 309, distance: 5.2
click at [438, 314] on main "Task Annual accounts and CT return 18 /18 Client Sarma Properties Ltd Due by [D…" at bounding box center [449, 226] width 899 height 452
click at [592, 3] on div at bounding box center [627, 14] width 132 height 28
click at [596, 9] on form at bounding box center [629, 14] width 100 height 12
click at [613, 18] on input "Search" at bounding box center [621, 15] width 85 height 8
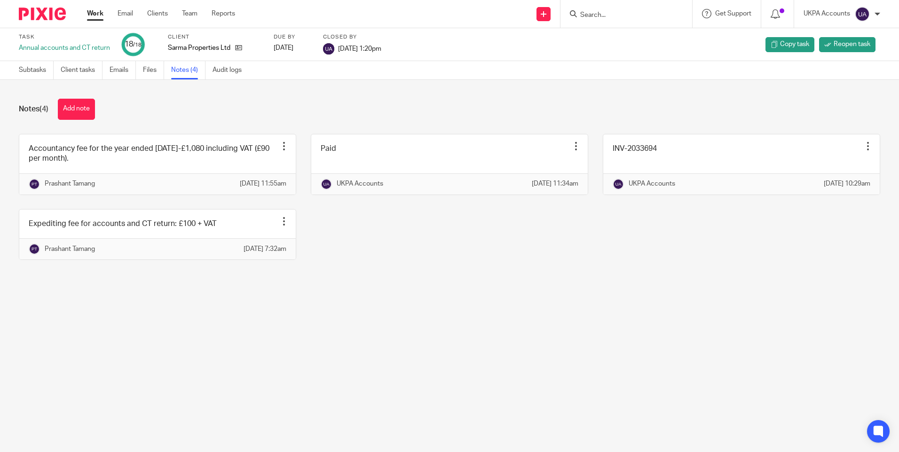
paste input "S&J Investment Holdings Ltd"
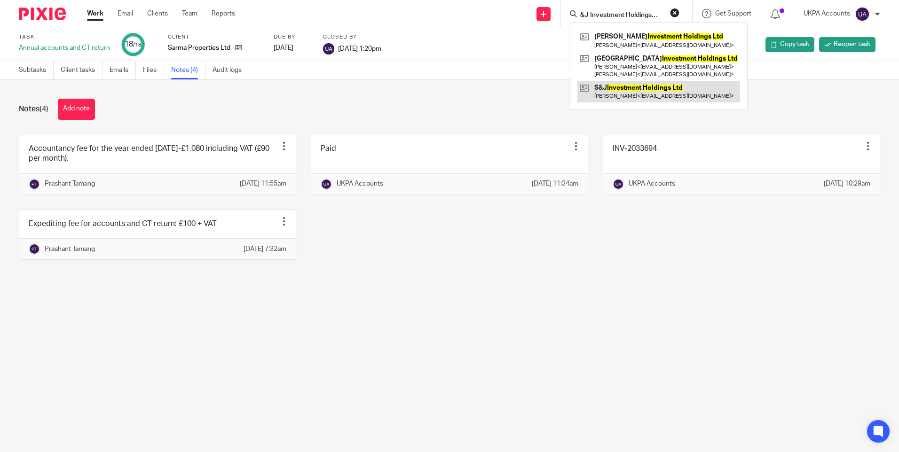
type input "S&J Investment Holdings Ltd"
click at [627, 86] on link at bounding box center [659, 92] width 163 height 22
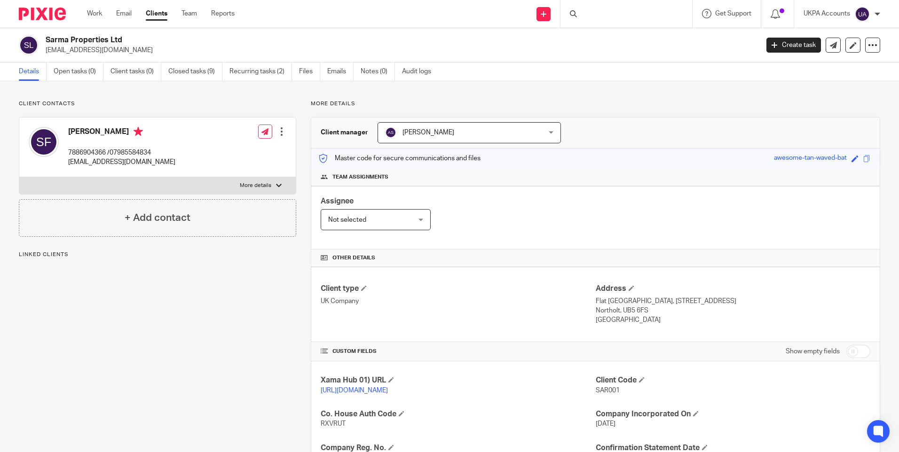
scroll to position [188, 0]
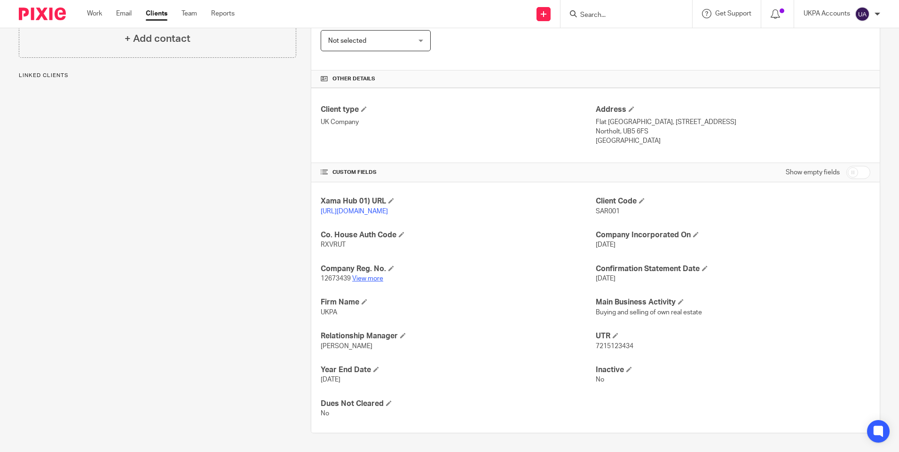
click at [369, 279] on link "View more" at bounding box center [367, 279] width 31 height 7
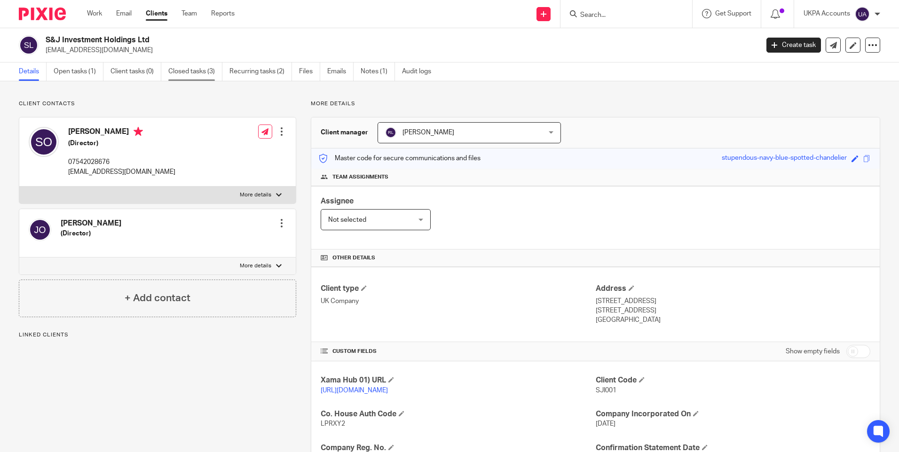
click at [195, 71] on link "Closed tasks (3)" at bounding box center [195, 72] width 54 height 18
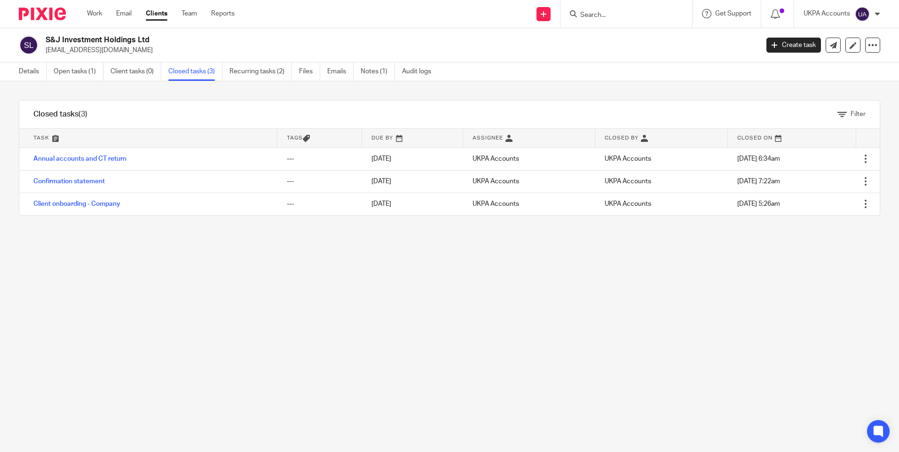
click at [36, 69] on link "Details" at bounding box center [33, 72] width 28 height 18
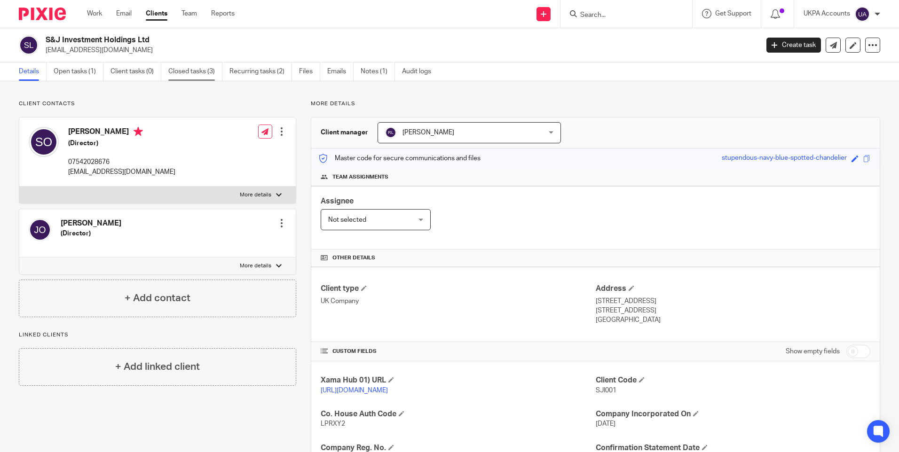
click at [182, 73] on link "Closed tasks (3)" at bounding box center [195, 72] width 54 height 18
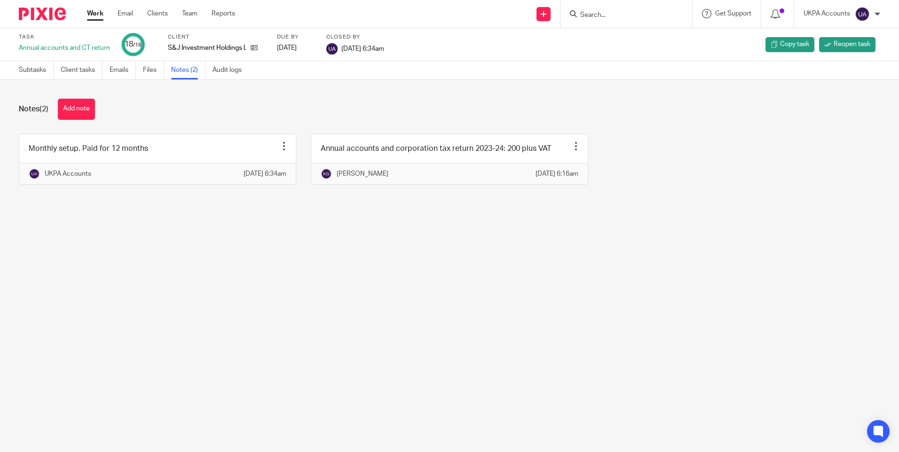
click at [624, 12] on input "Search" at bounding box center [621, 15] width 85 height 8
paste input "S & J Properties Management Ltd"
type input "S & J Properties Management Ltd"
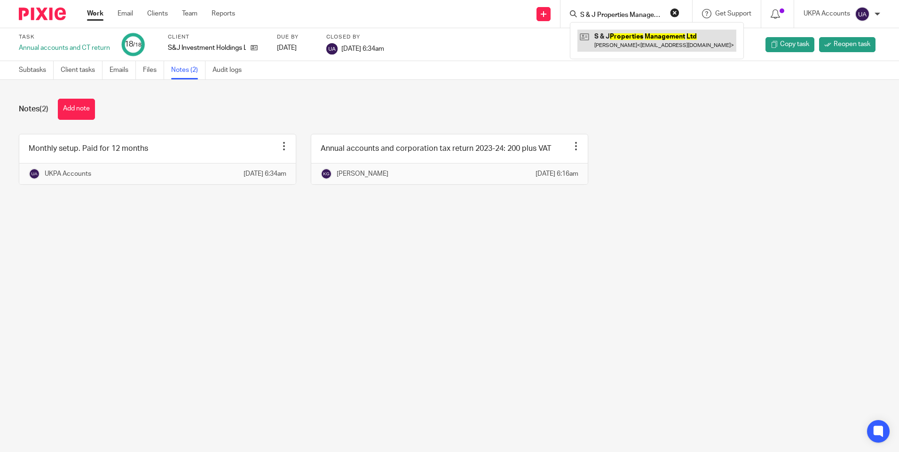
click at [636, 37] on link at bounding box center [657, 41] width 159 height 22
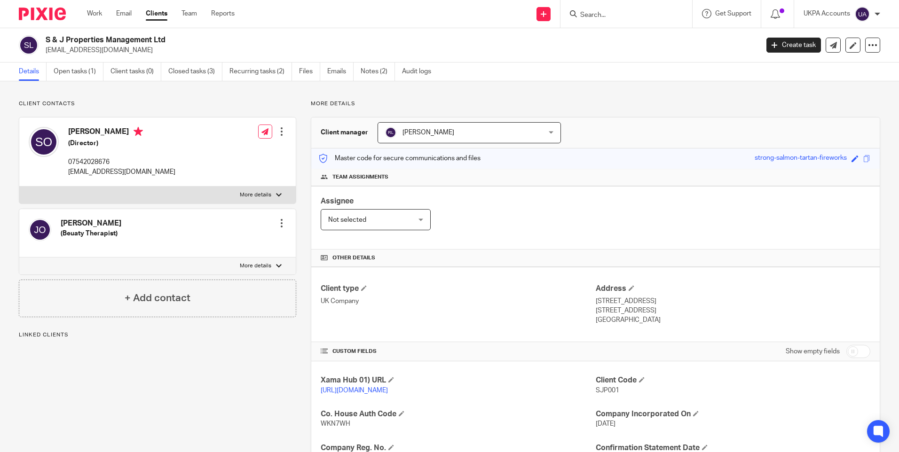
scroll to position [121, 0]
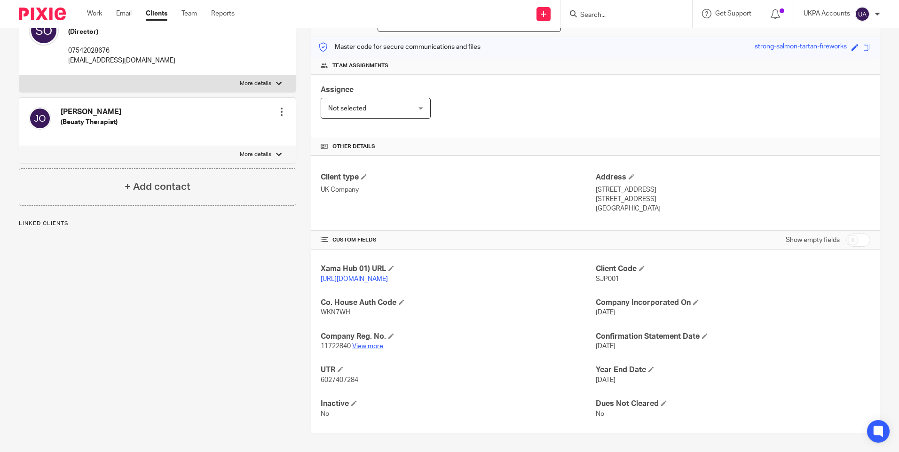
click at [372, 348] on link "View more" at bounding box center [367, 346] width 31 height 7
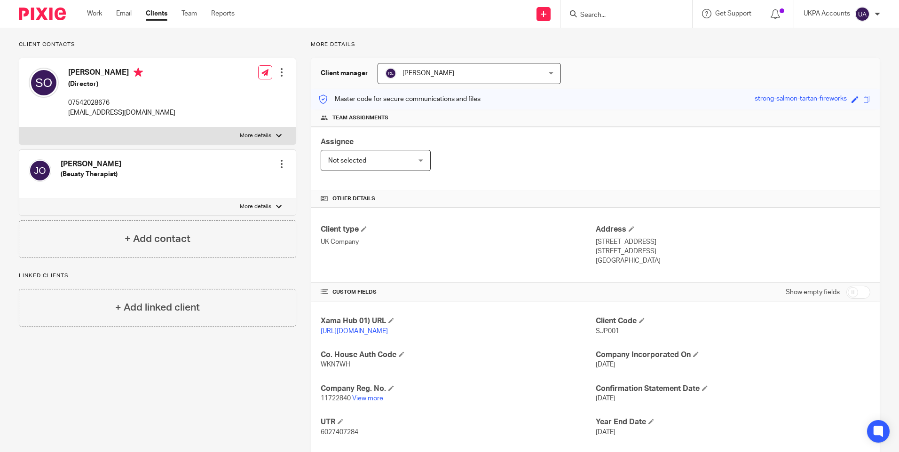
scroll to position [0, 0]
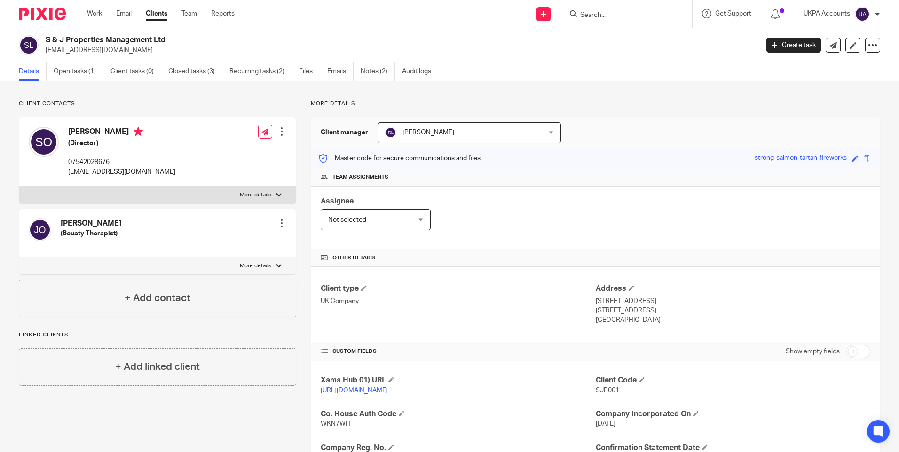
click at [611, 16] on input "Search" at bounding box center [621, 15] width 85 height 8
paste input "S & J Land & Properties Ltd"
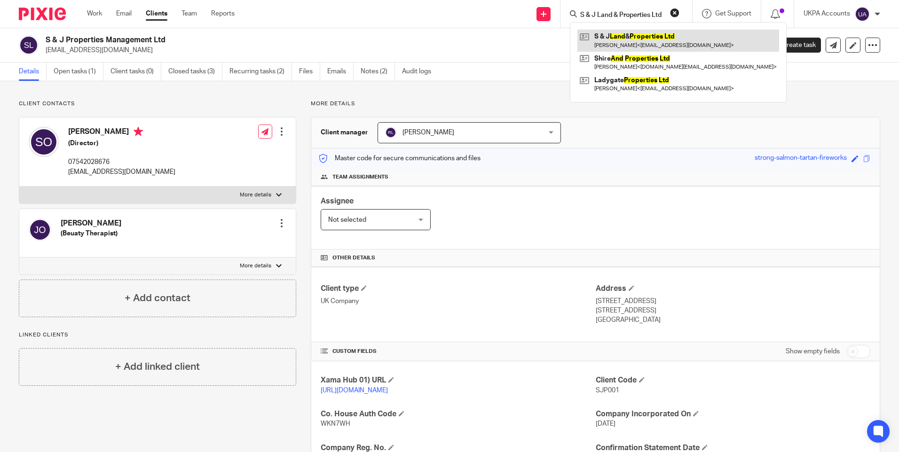
type input "S & J Land & Properties Ltd"
click at [642, 35] on link at bounding box center [679, 41] width 202 height 22
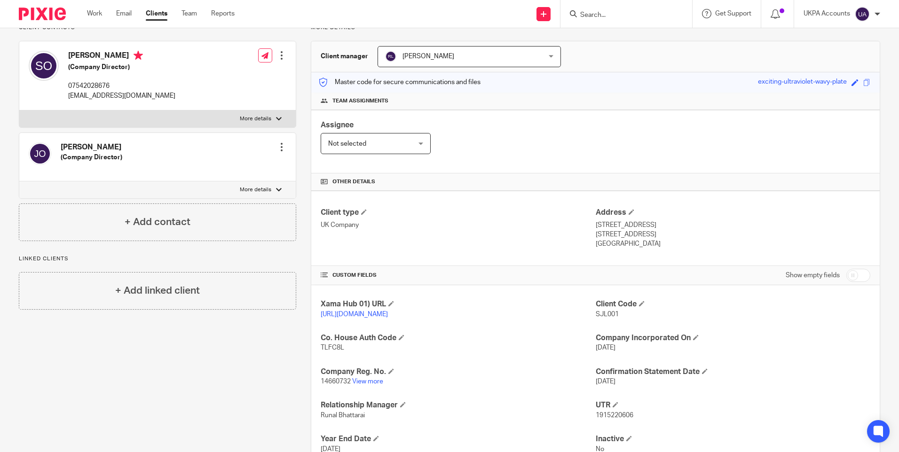
scroll to position [155, 0]
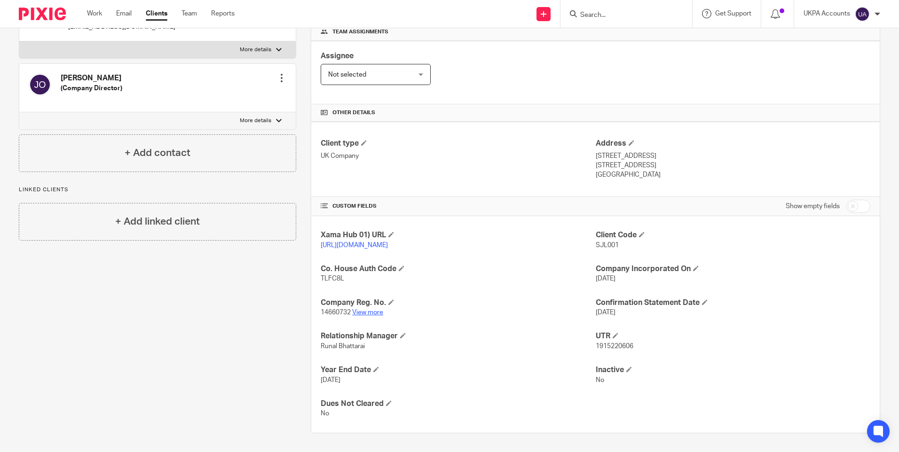
click at [364, 310] on link "View more" at bounding box center [367, 312] width 31 height 7
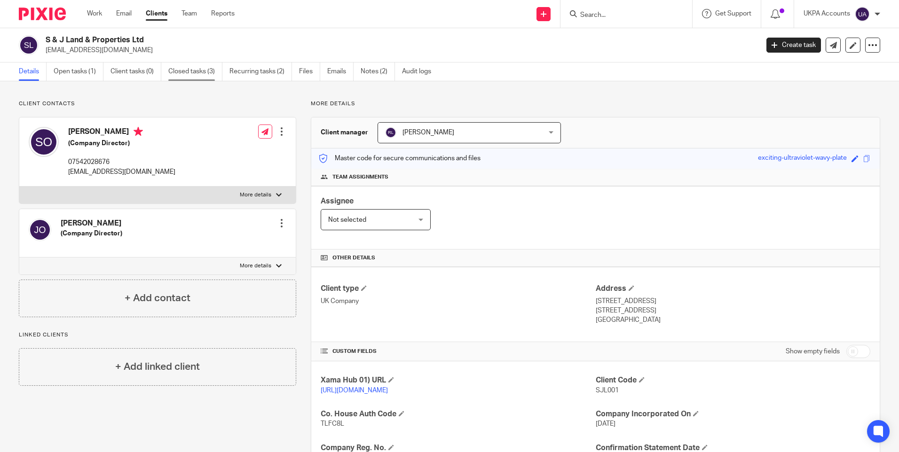
click at [202, 73] on link "Closed tasks (3)" at bounding box center [195, 72] width 54 height 18
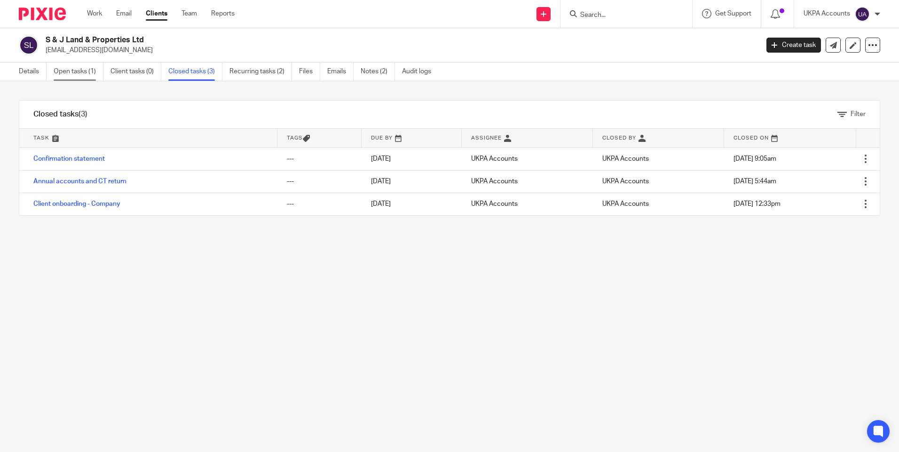
click at [77, 71] on link "Open tasks (1)" at bounding box center [79, 72] width 50 height 18
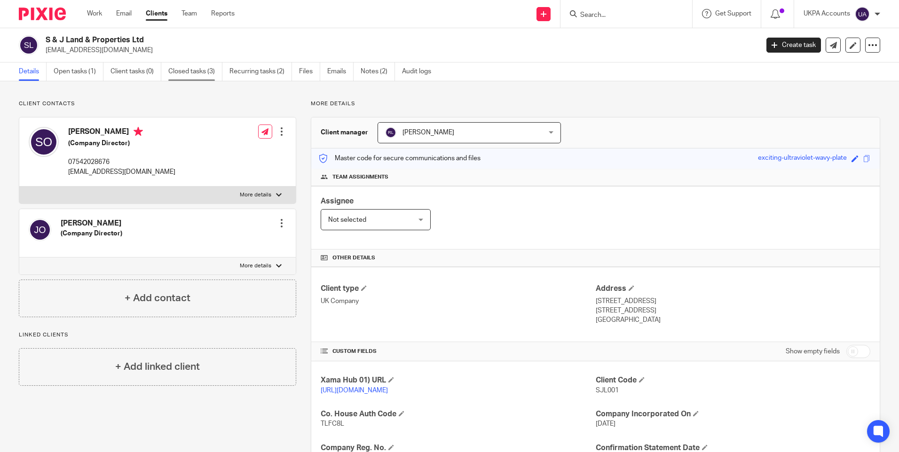
click at [200, 71] on link "Closed tasks (3)" at bounding box center [195, 72] width 54 height 18
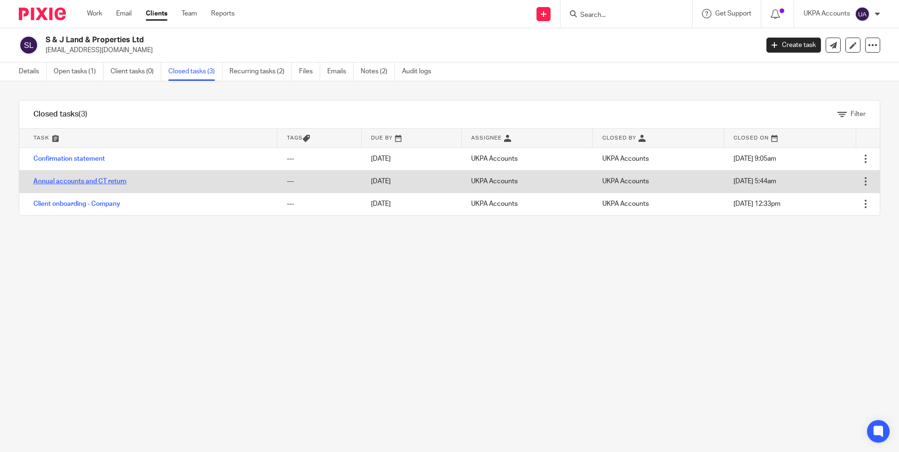
click at [84, 178] on link "Annual accounts and CT return" at bounding box center [79, 181] width 93 height 7
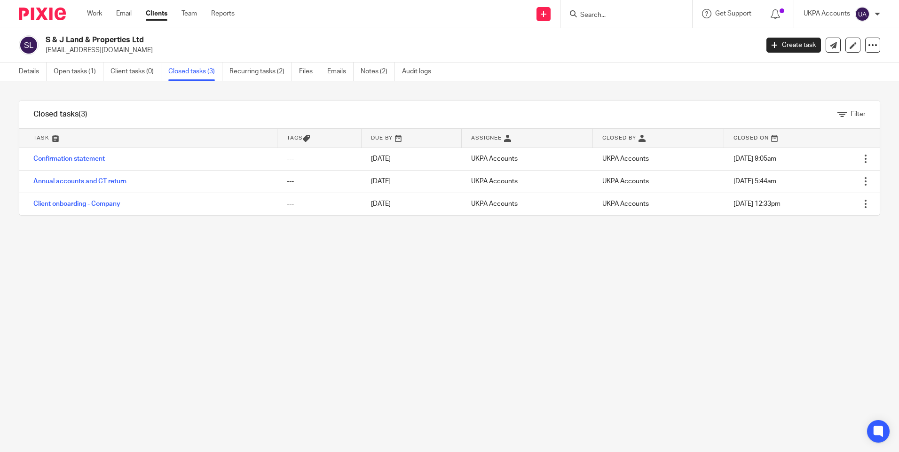
click at [613, 11] on input "Search" at bounding box center [621, 15] width 85 height 8
paste input "S & J Building & Developers Limited"
type input "S & J Building & Developers Limited"
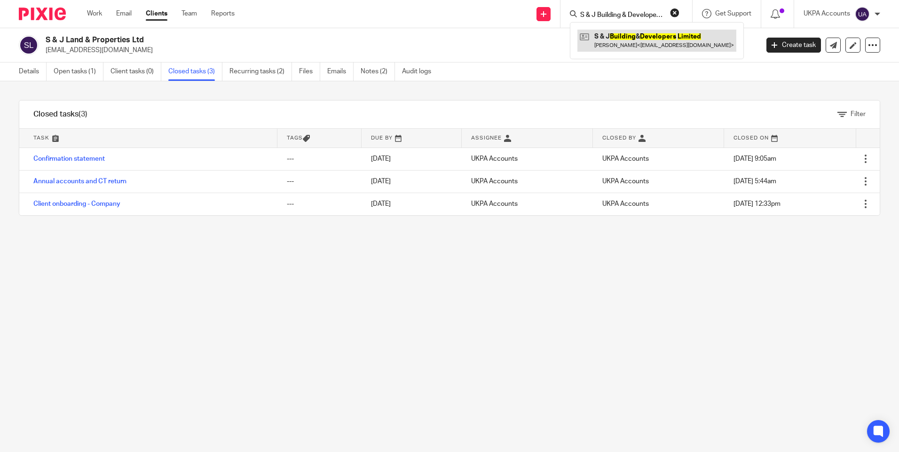
click at [623, 36] on link at bounding box center [657, 41] width 159 height 22
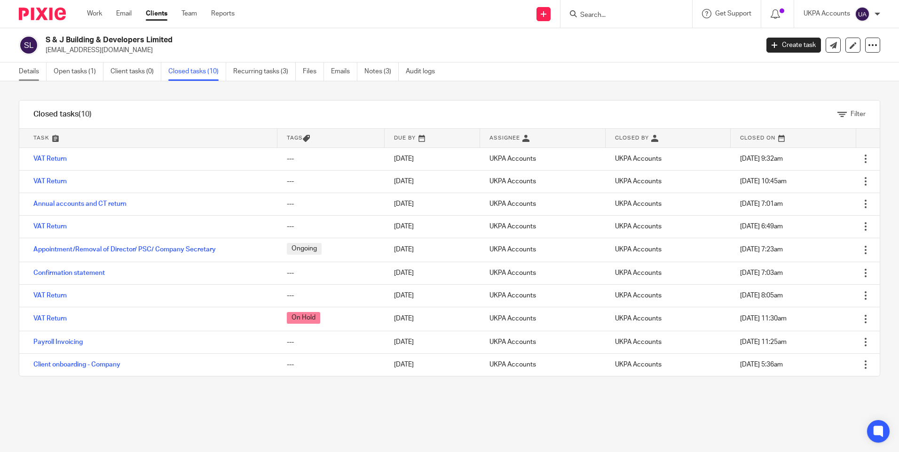
click at [29, 72] on link "Details" at bounding box center [33, 72] width 28 height 18
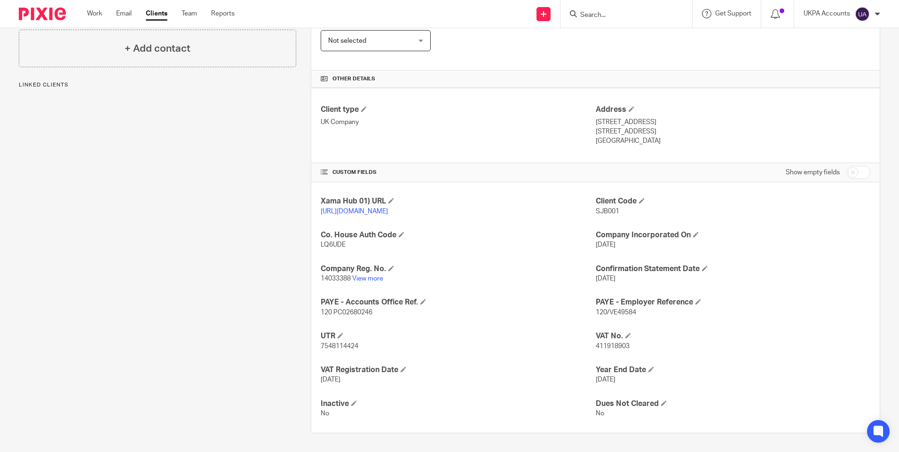
scroll to position [189, 0]
click at [596, 380] on span "[DATE]" at bounding box center [606, 380] width 20 height 7
drag, startPoint x: 167, startPoint y: 294, endPoint x: 172, endPoint y: 294, distance: 4.7
click at [170, 294] on div "Client contacts Sean Edward O'sullivan (Building Contractor) 07542028676 sandjp…" at bounding box center [150, 177] width 292 height 513
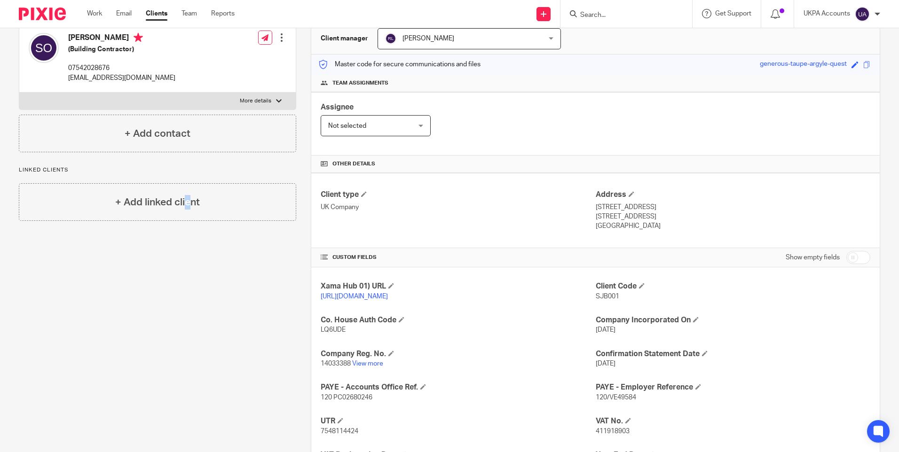
scroll to position [0, 0]
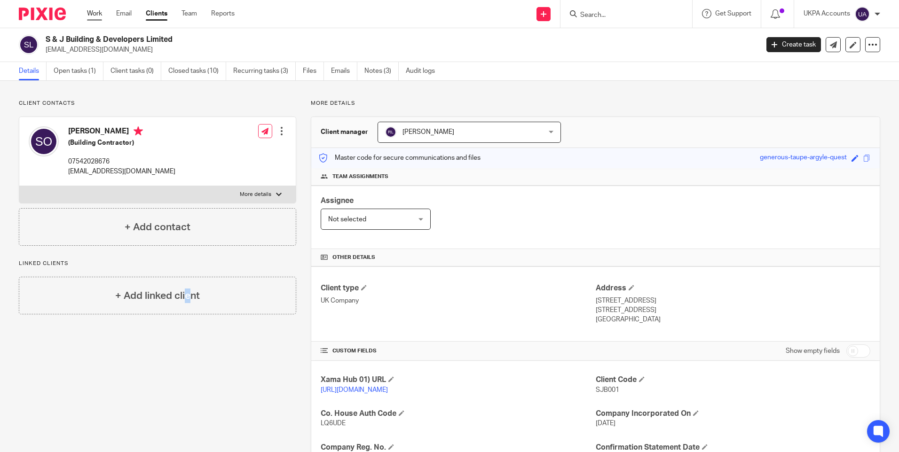
click at [95, 12] on link "Work" at bounding box center [94, 13] width 15 height 9
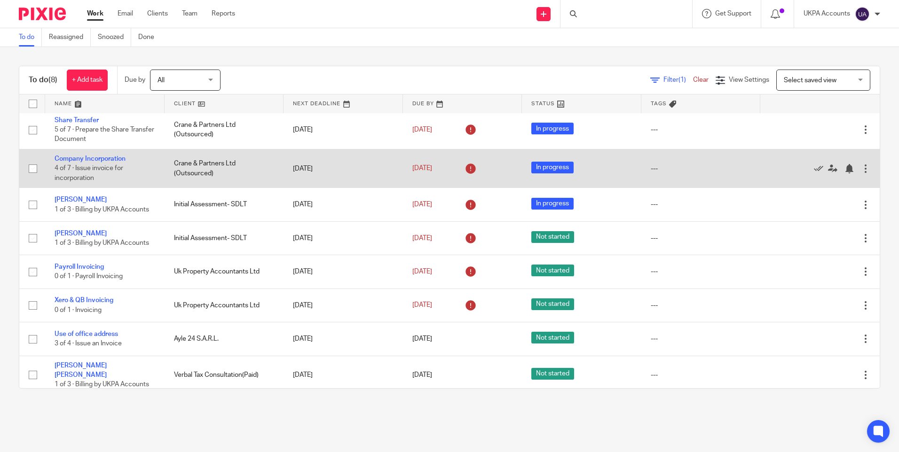
scroll to position [4, 0]
